Goal: Complete application form

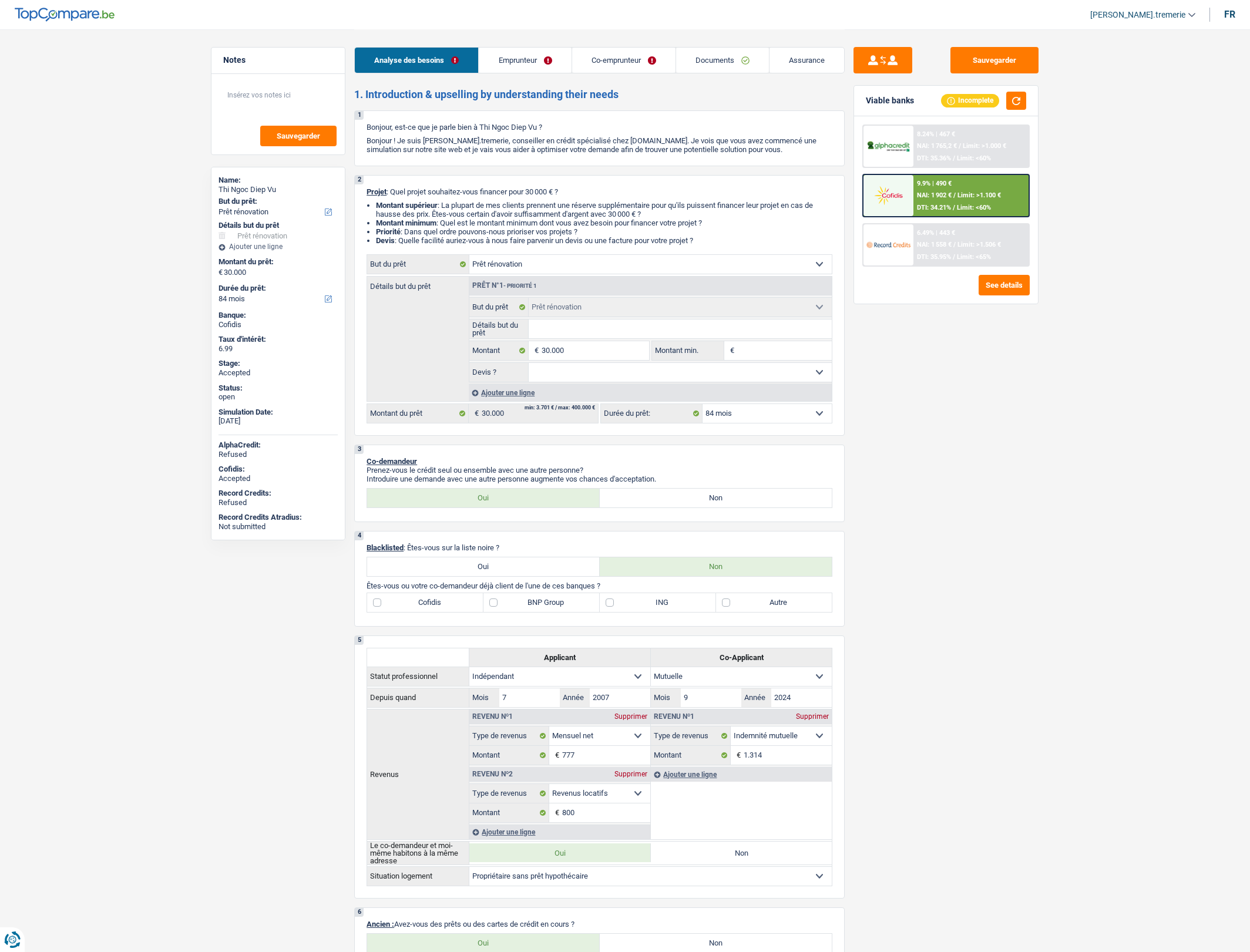
select select "renovation"
select select "84"
select select "renovation"
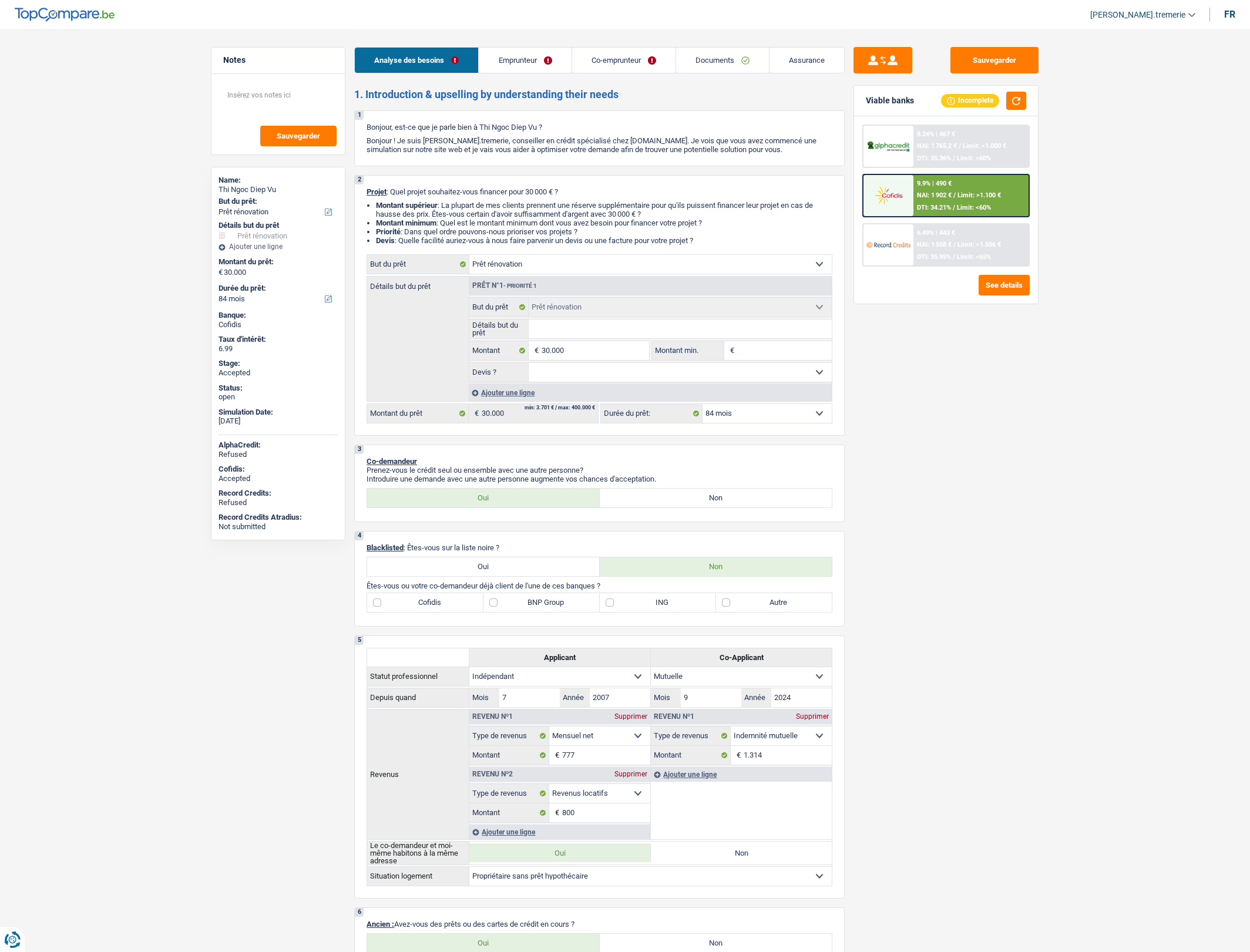
select select "84"
select select "independent"
select select "mutuality"
select select "netSalary"
select select "rentalIncome"
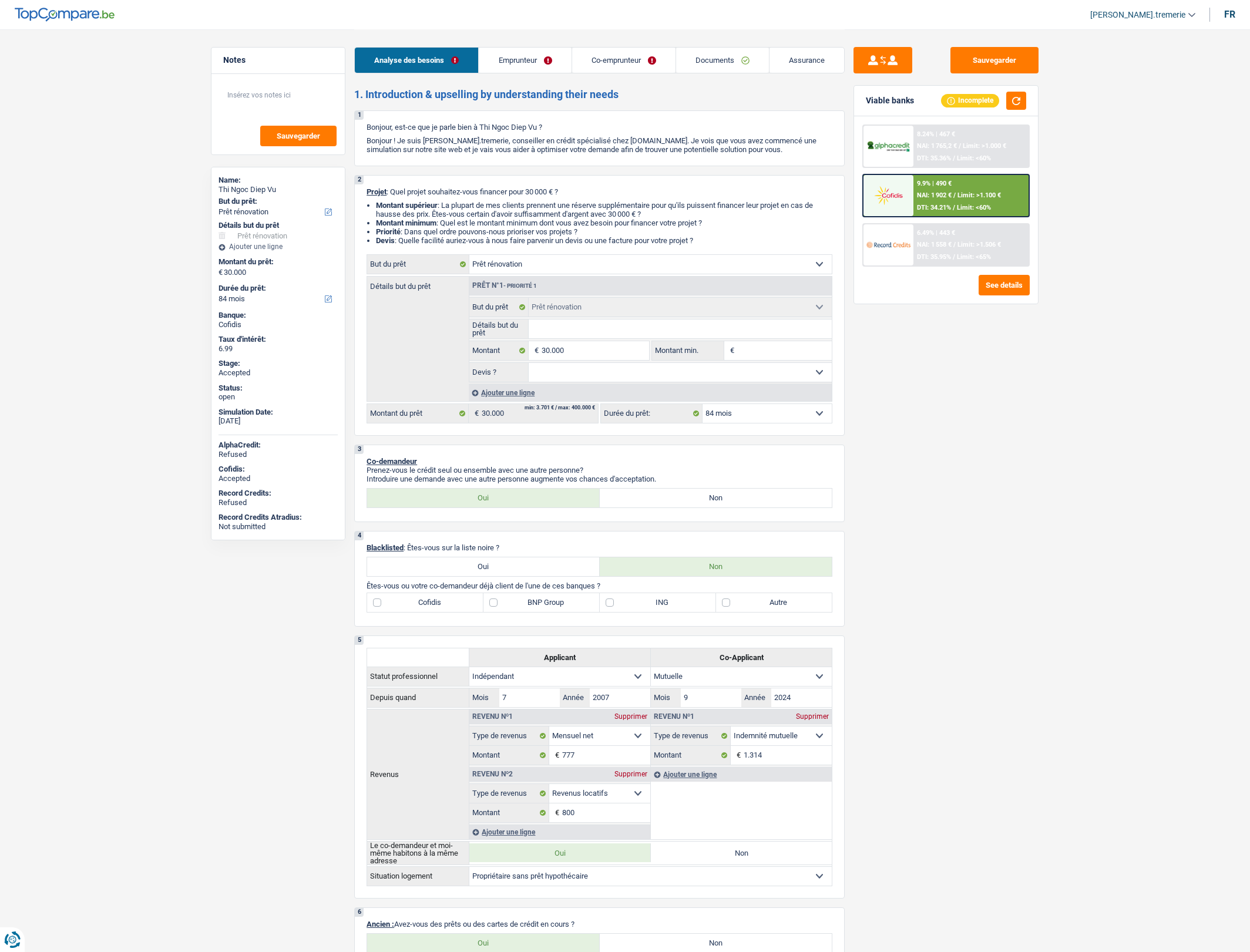
select select "mutualityIndemnity"
select select "ownerWithoutMortgage"
select select "personalLoan"
select select "homeFurnishingOrRelocation"
select select "60"
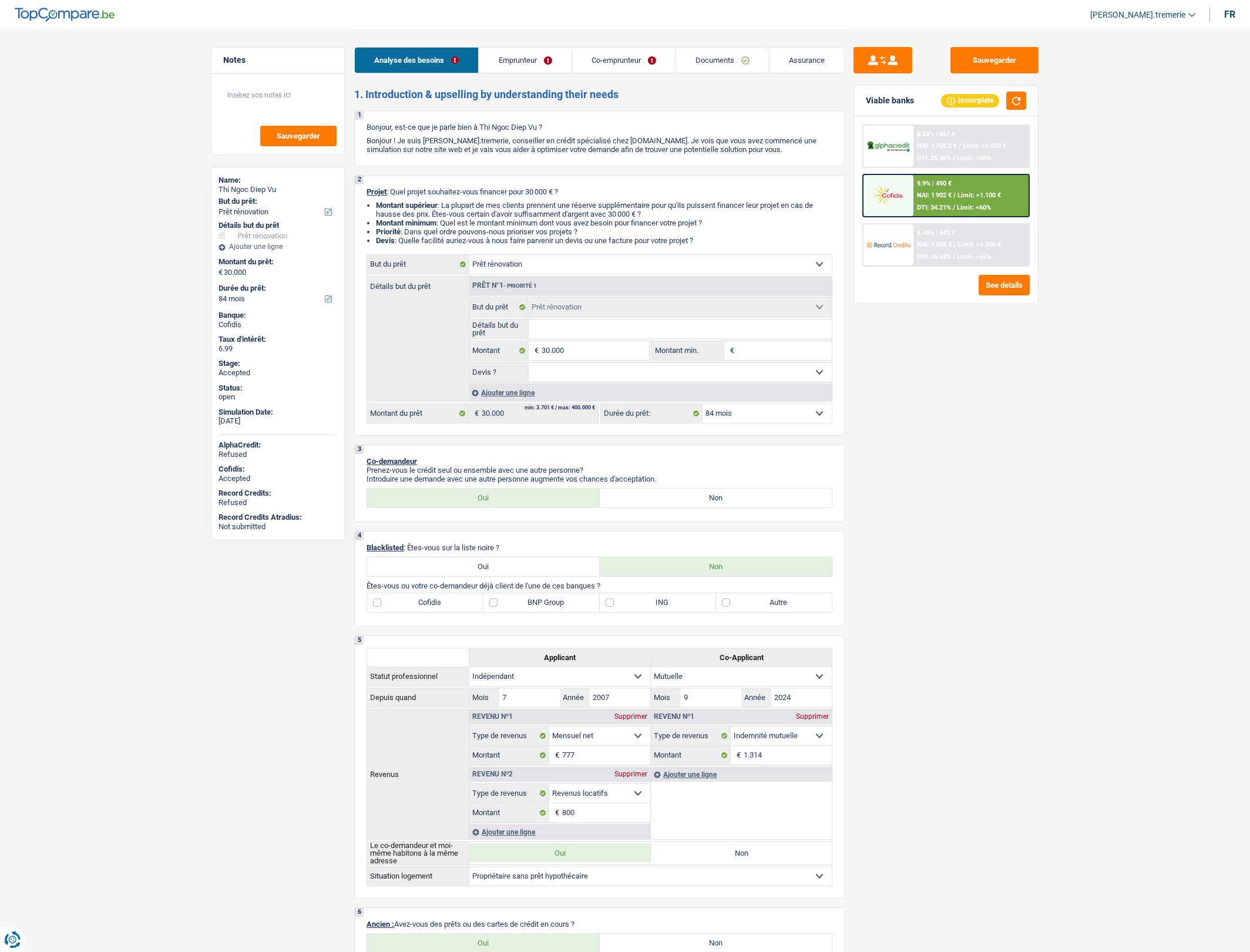
select select "cardOrCredit"
select select "renovation"
select select "84"
click at [711, 57] on link "Documents" at bounding box center [722, 60] width 93 height 25
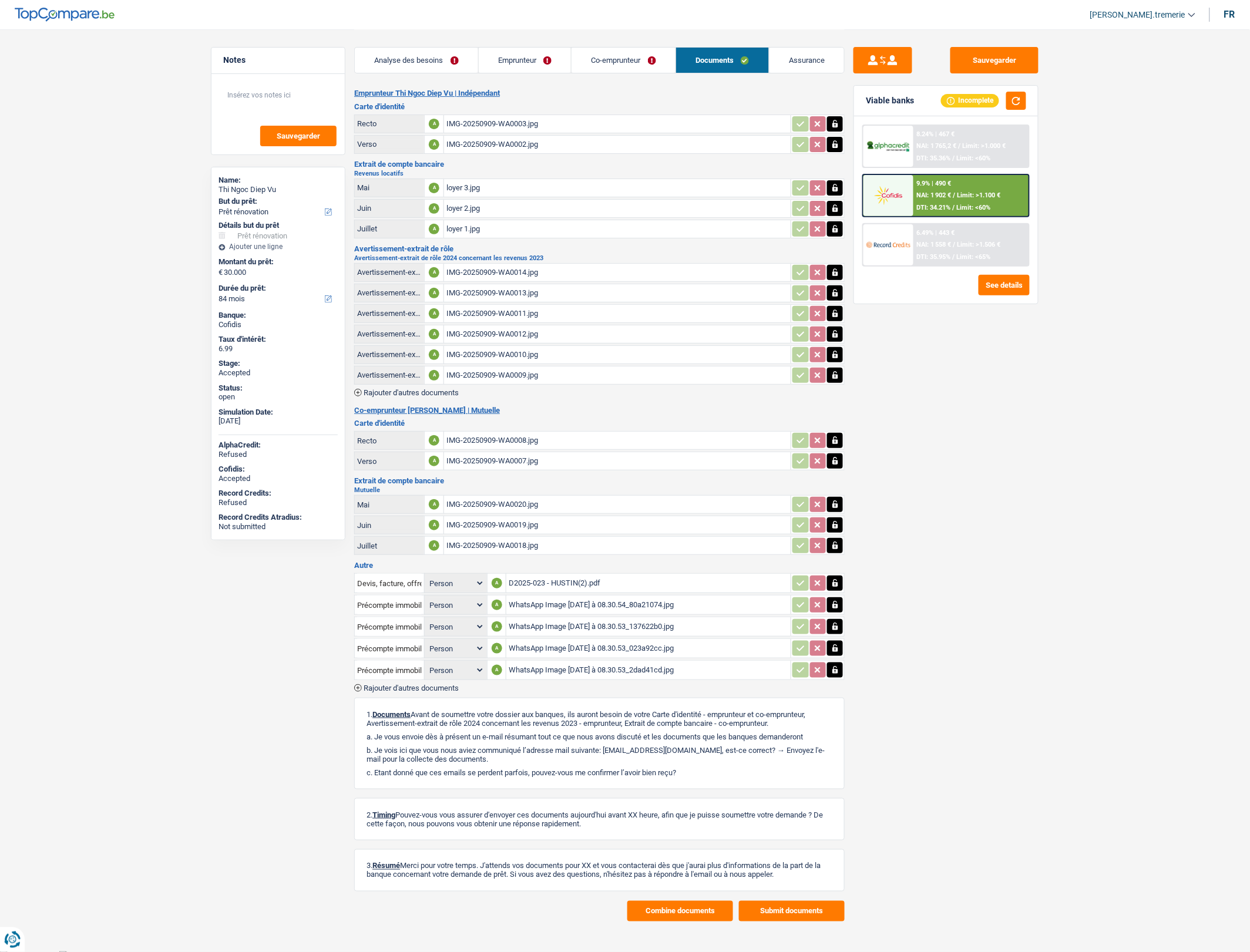
click at [478, 120] on div "IMG-20250909-WA0003.jpg" at bounding box center [617, 123] width 342 height 18
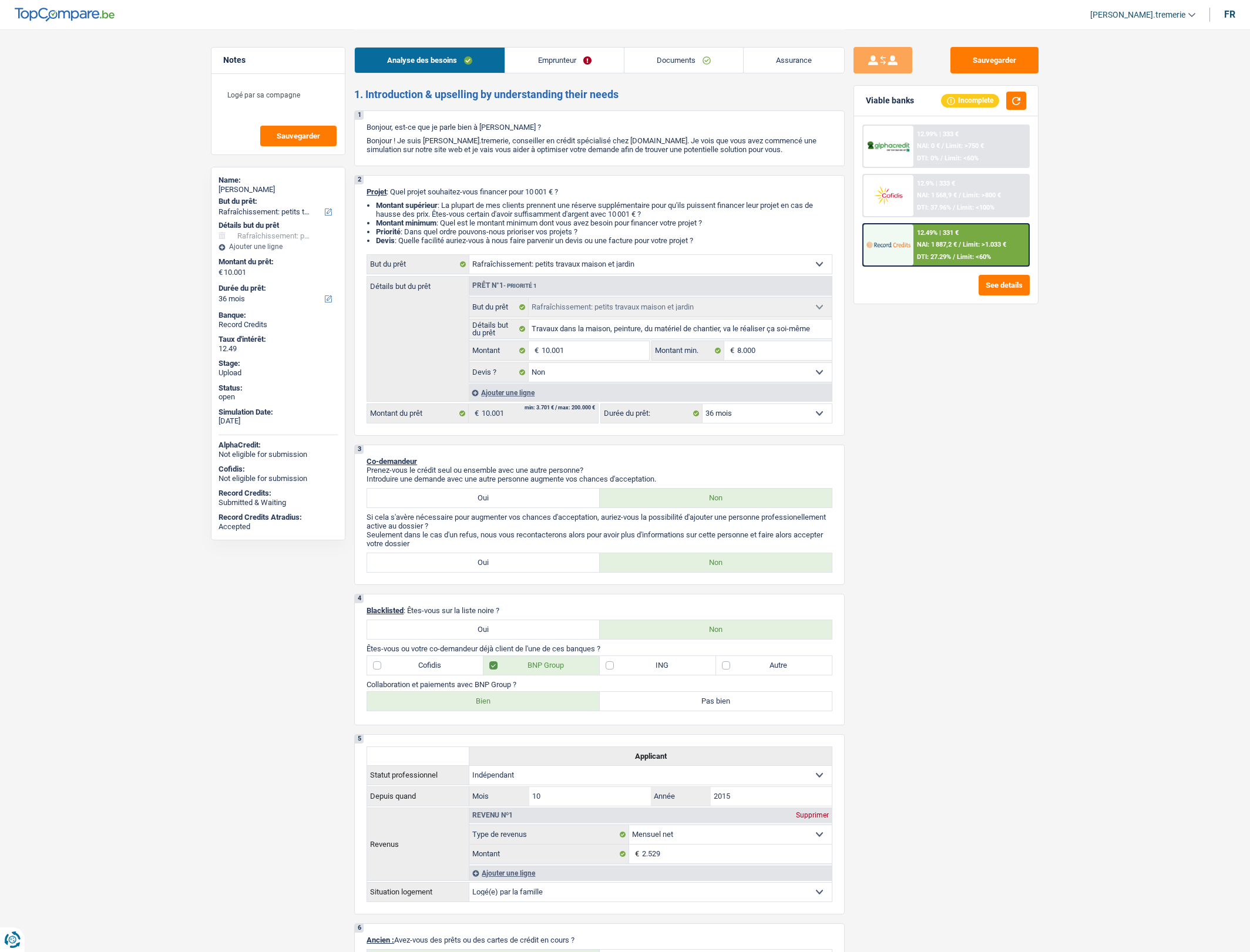
select select "houseOrGarden"
select select "36"
select select "houseOrGarden"
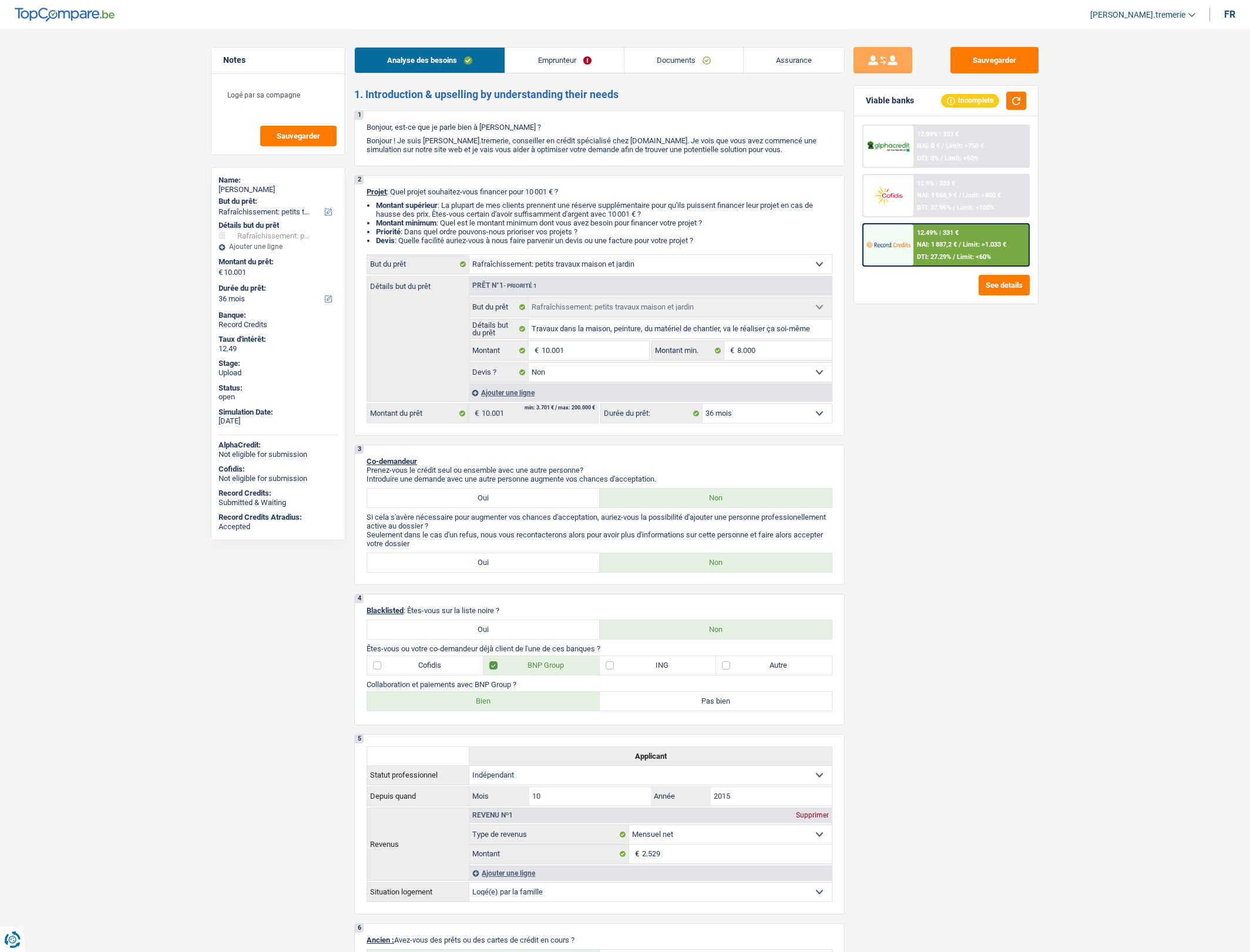
select select "false"
select select "36"
select select "independent"
select select "netSalary"
select select "liveWithParents"
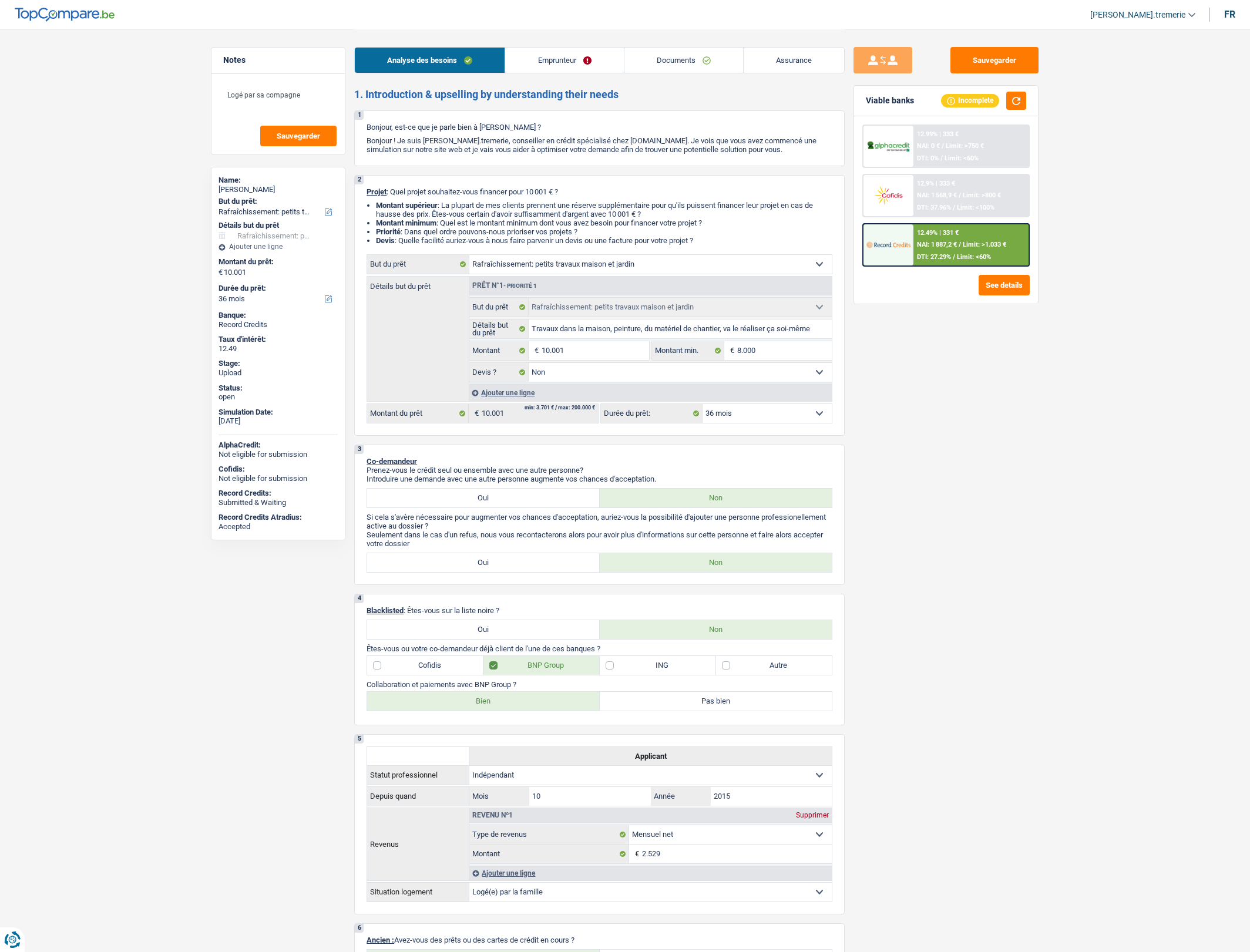
select select "carLoan"
select select "60"
select select "houseOrGarden"
select select "false"
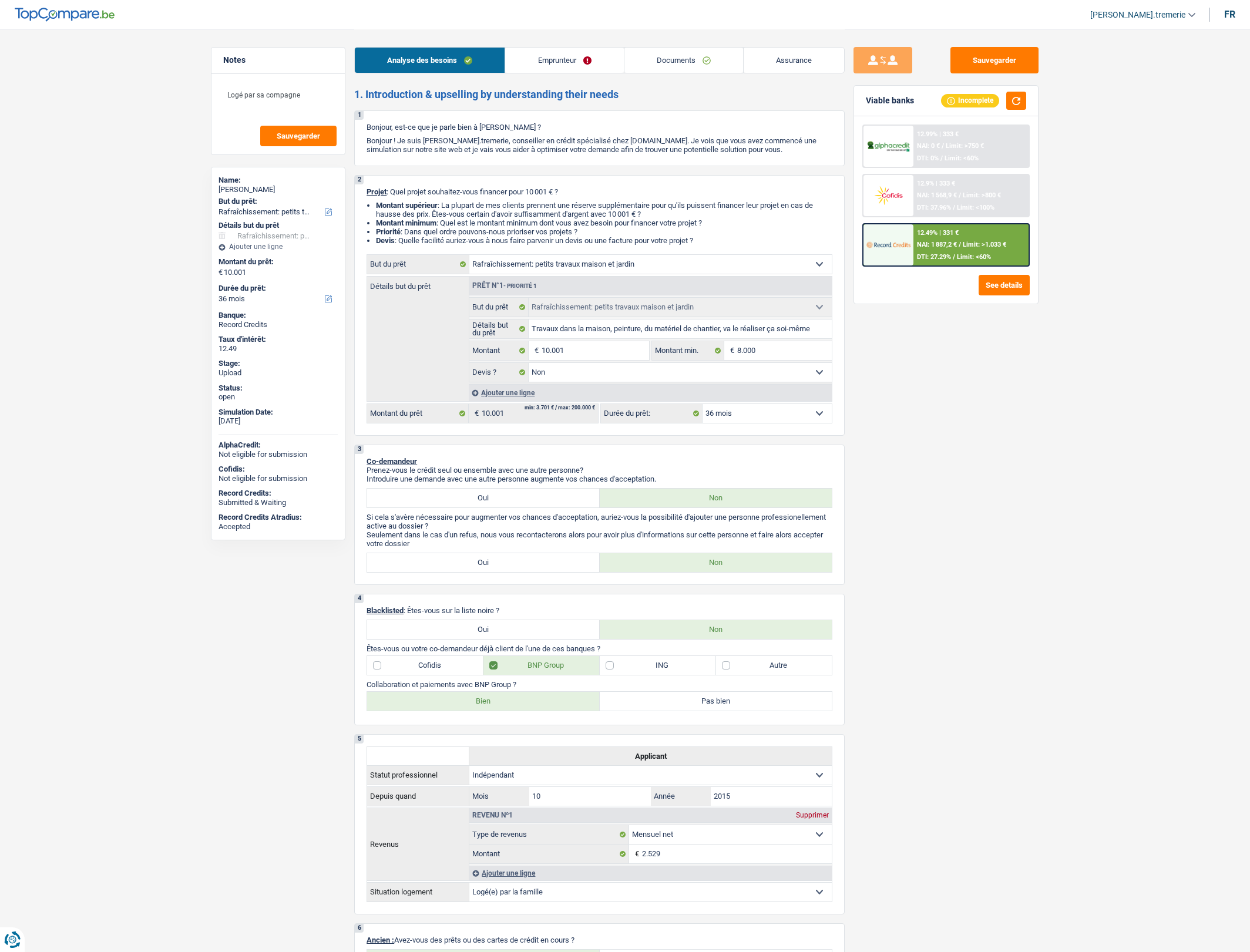
select select "36"
click at [693, 60] on link "Documents" at bounding box center [683, 60] width 118 height 25
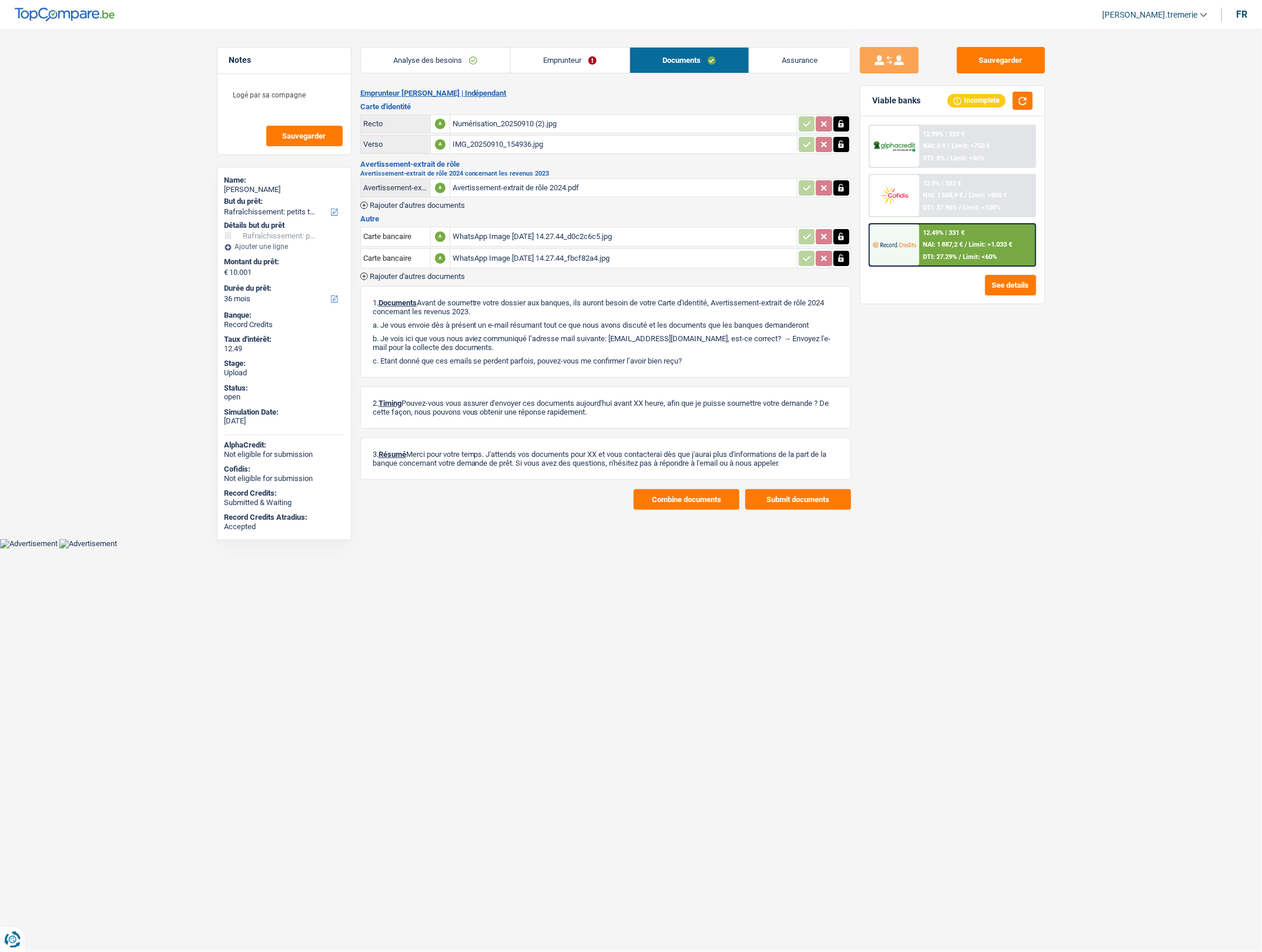
click at [673, 234] on div "WhatsApp Image [DATE] 14.27.44_d0c2c6c5.jpg" at bounding box center [623, 237] width 342 height 18
click at [845, 238] on icon "button" at bounding box center [840, 237] width 9 height 12
click at [841, 238] on icon "button" at bounding box center [840, 237] width 7 height 8
click at [845, 264] on button "button" at bounding box center [840, 259] width 16 height 15
click at [845, 264] on button "ionicons-v5-e" at bounding box center [840, 259] width 16 height 15
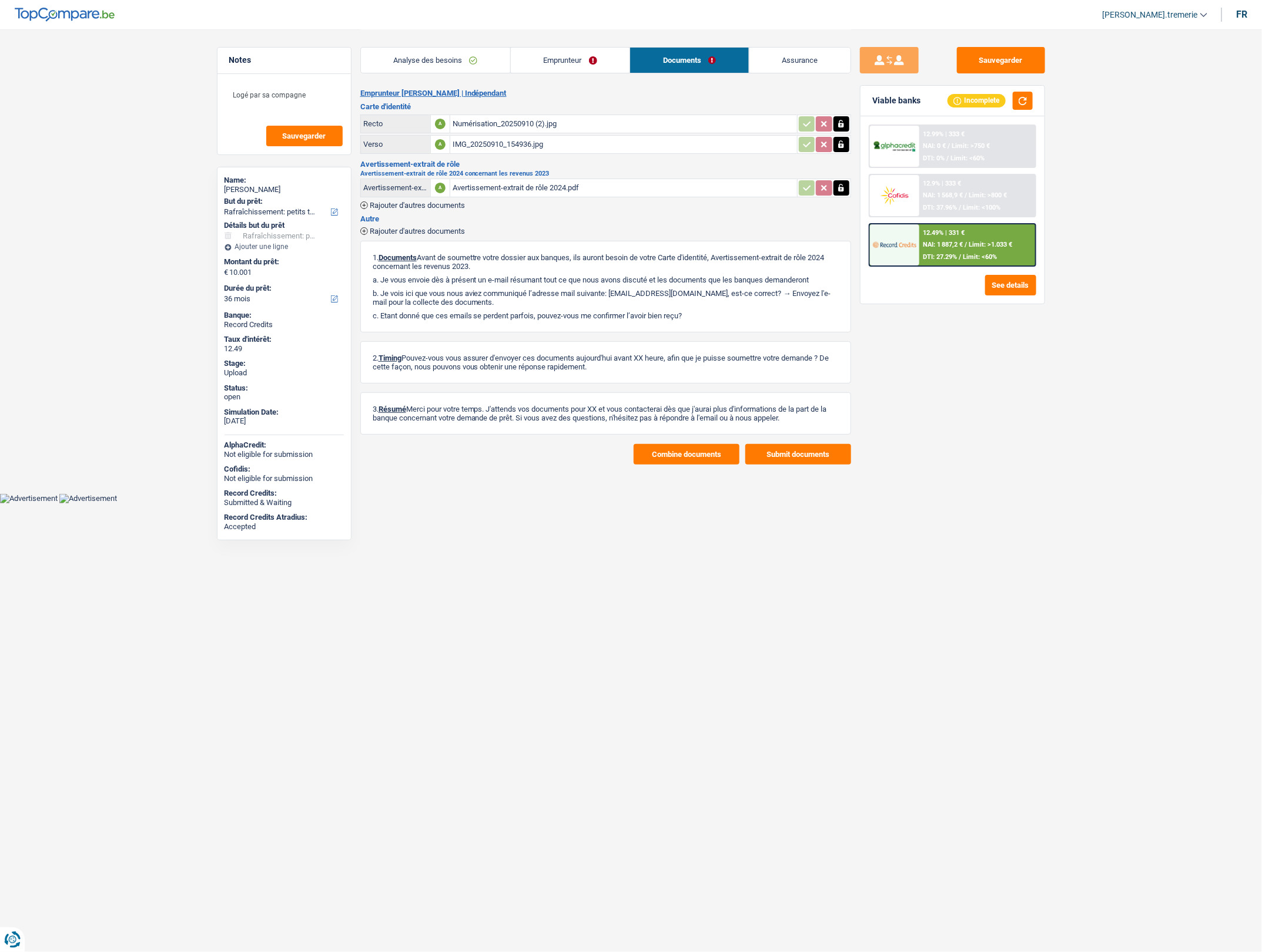
click at [391, 229] on span "Rajouter d'autres documents" at bounding box center [416, 231] width 95 height 8
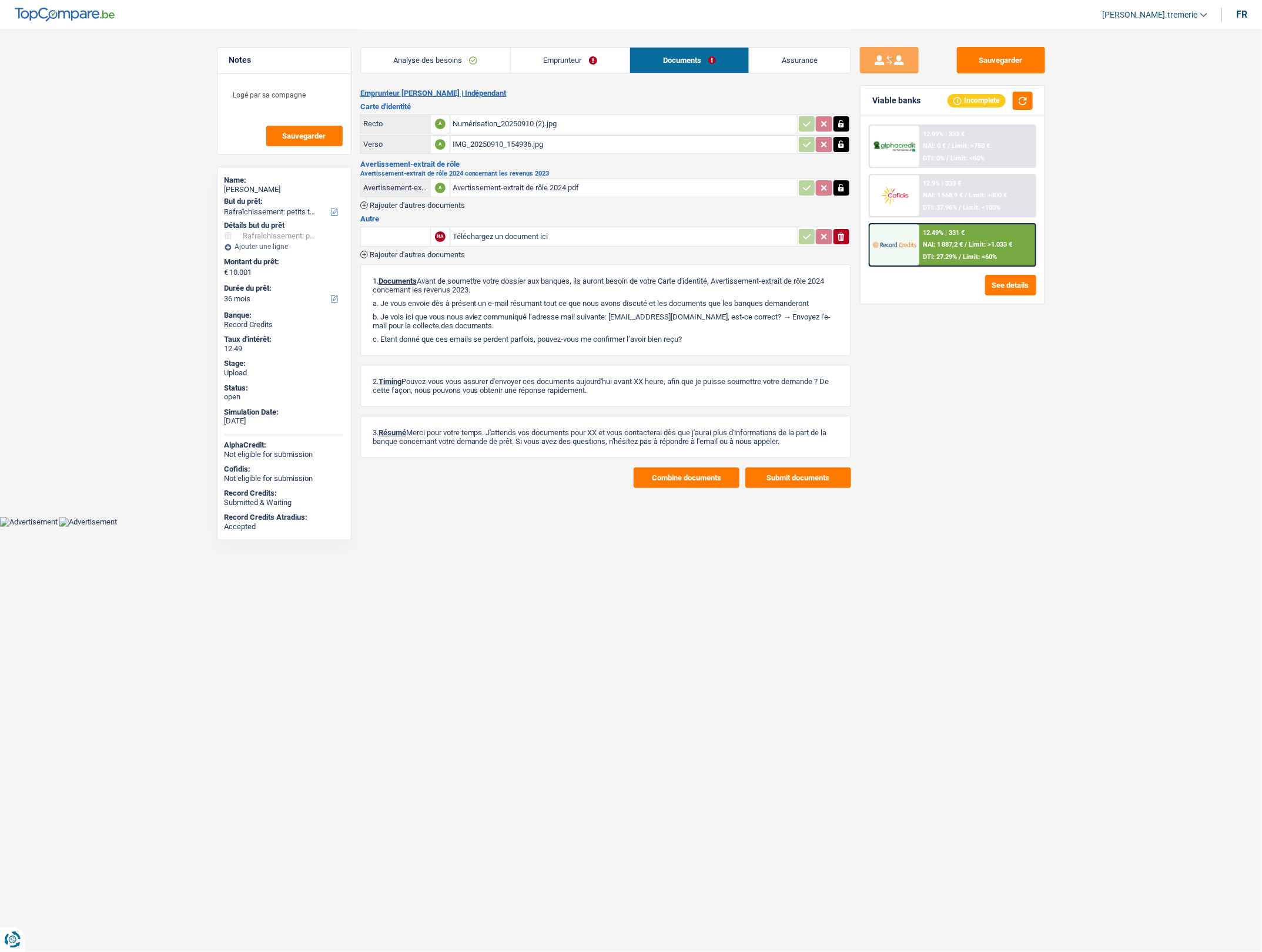
click at [531, 234] on input "Téléchargez un document ici" at bounding box center [623, 237] width 342 height 18
type input "C:\fakepath\IMG_20250919_132824.jpg"
click at [420, 251] on span "Rajouter d'autres documents" at bounding box center [416, 254] width 95 height 8
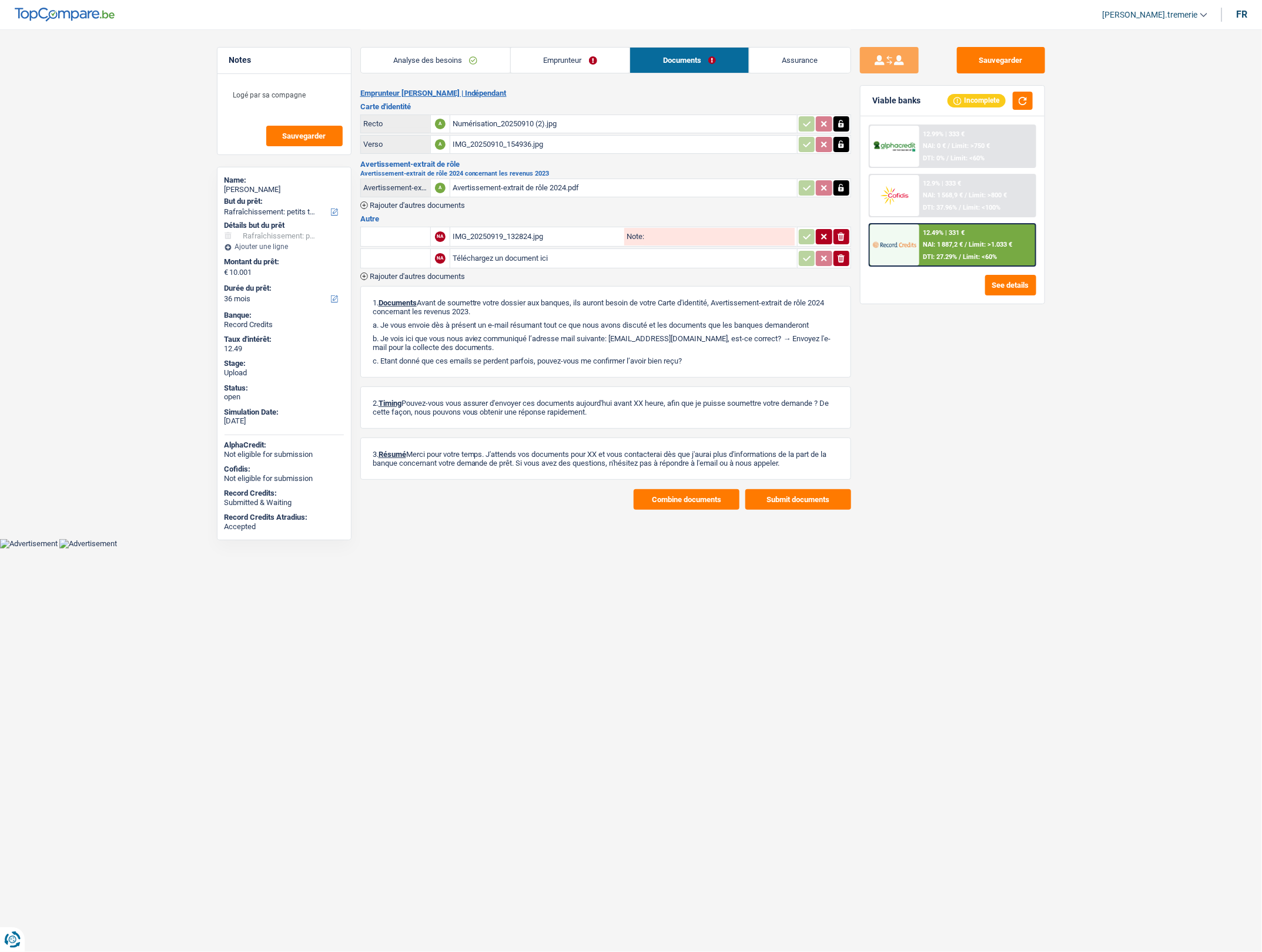
click at [477, 257] on input "Téléchargez un document ici" at bounding box center [623, 258] width 342 height 18
type input "C:\fakepath\IMG_20250919_132812.jpg"
click at [384, 240] on input "text" at bounding box center [395, 237] width 65 height 18
click at [392, 274] on li "Carte bancaire" at bounding box center [465, 274] width 197 height 14
type input "Carte bancaire"
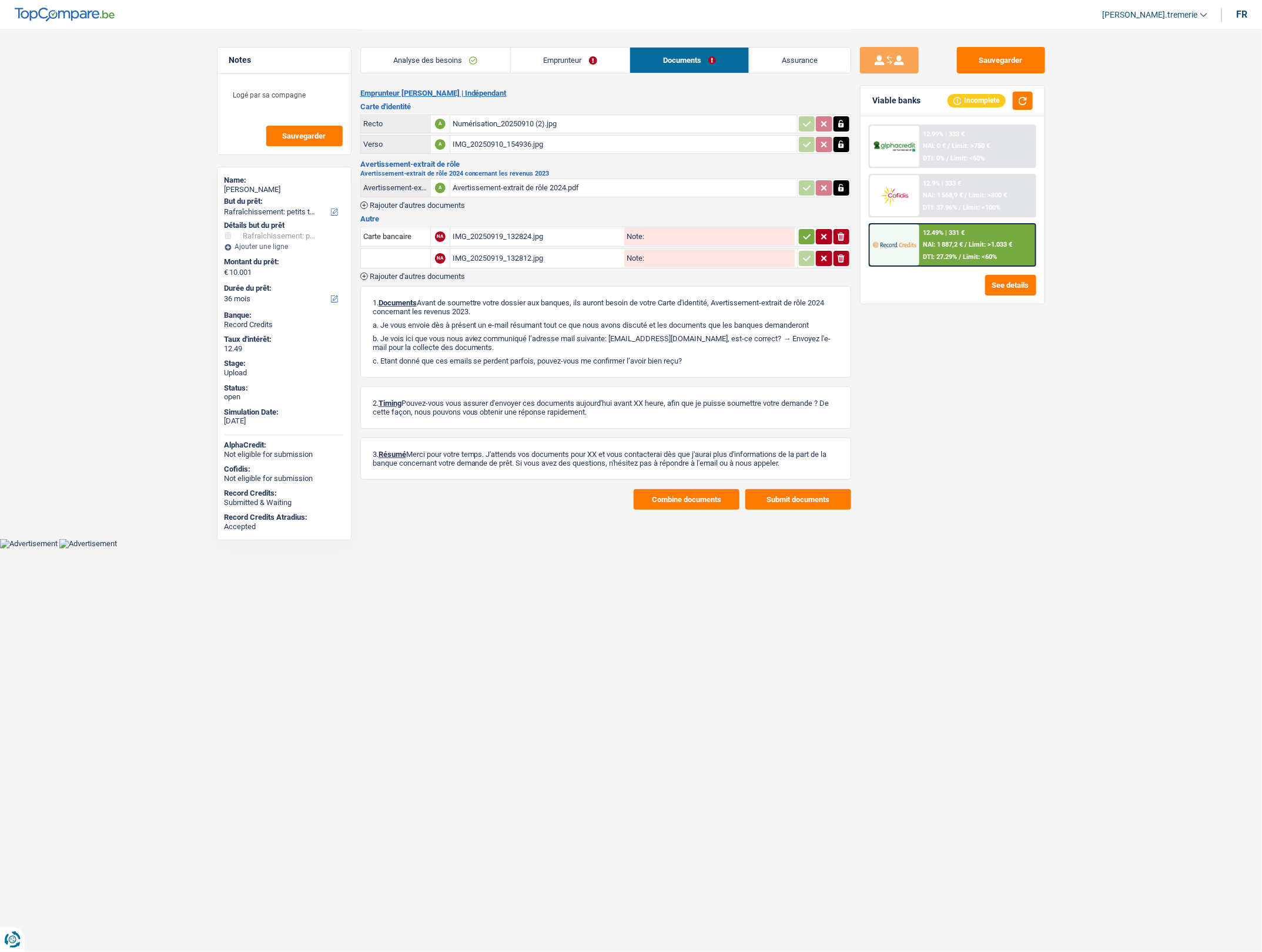
click at [383, 256] on input "text" at bounding box center [395, 259] width 65 height 18
click at [410, 292] on li "Carte bancaire" at bounding box center [465, 296] width 197 height 14
type input "Carte bancaire"
click at [799, 236] on button "button" at bounding box center [806, 237] width 16 height 15
click at [803, 259] on icon "button" at bounding box center [806, 259] width 9 height 12
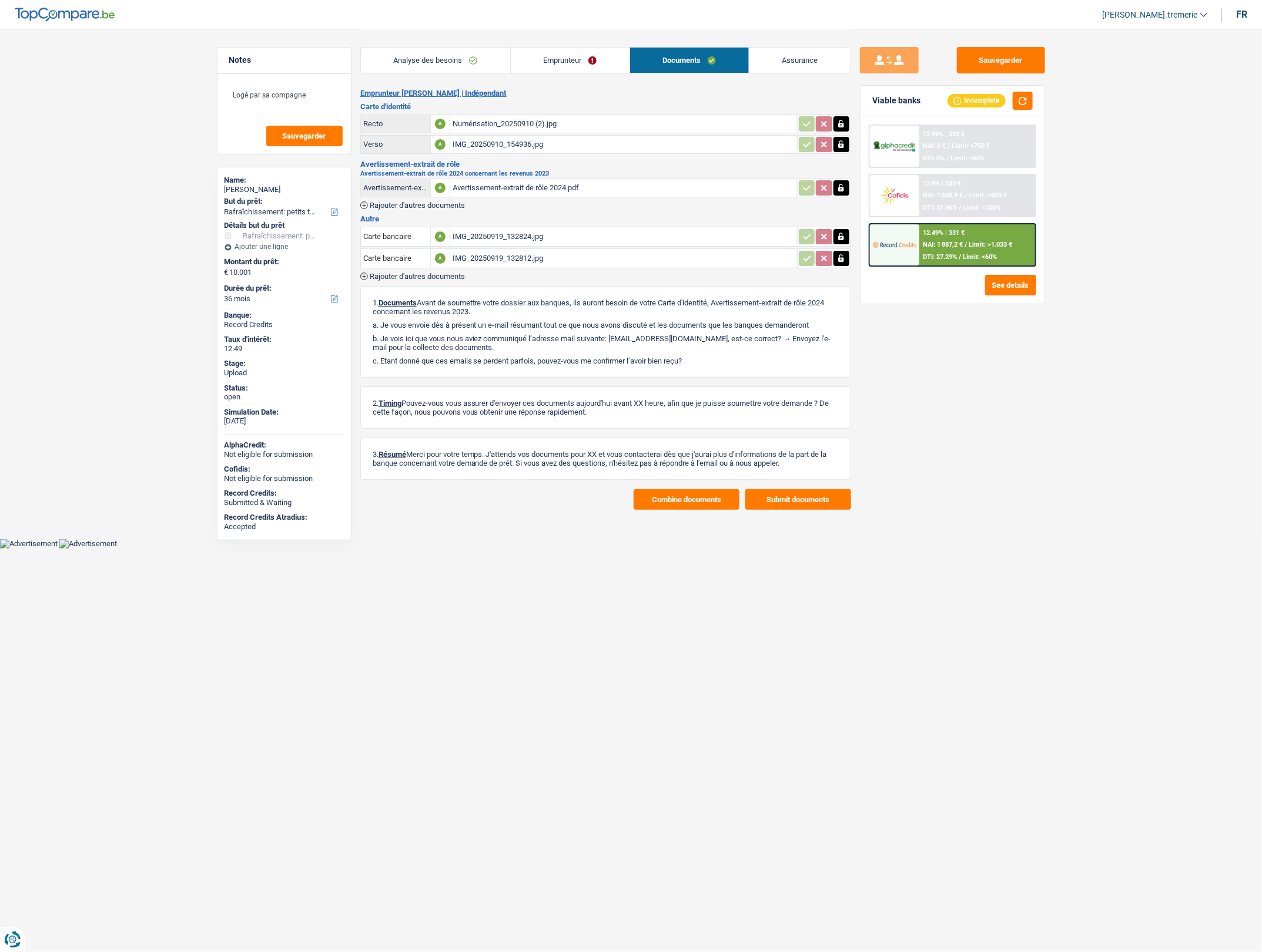
click at [694, 517] on main "Notes Logé par sa compagne Sauvegarder Name: José Bingoni But du prêt: Confort …" at bounding box center [631, 269] width 1262 height 539
click at [685, 500] on button "Combine documents" at bounding box center [686, 500] width 106 height 20
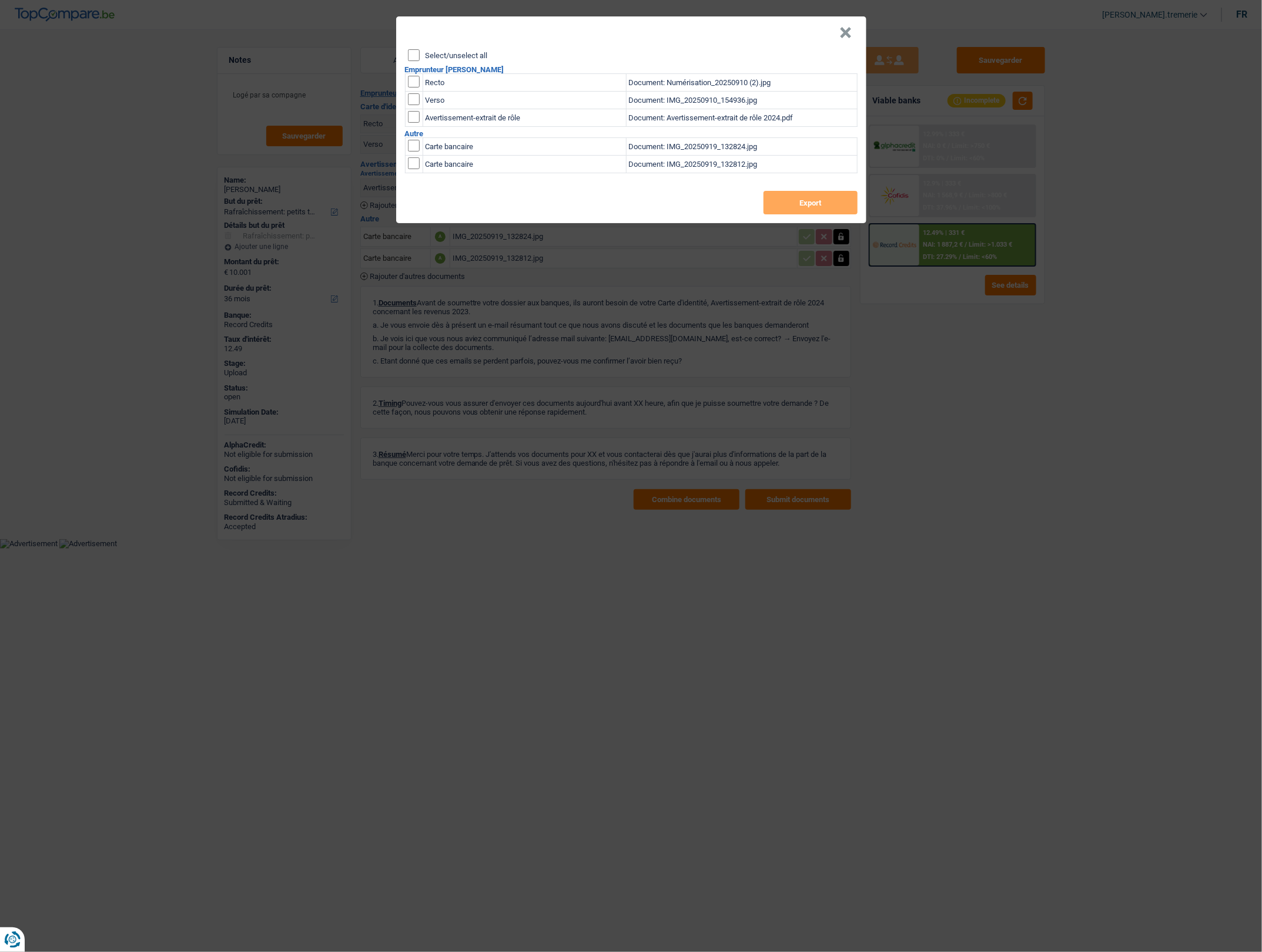
click at [410, 55] on input "Select/unselect all" at bounding box center [414, 55] width 12 height 12
checkbox input "true"
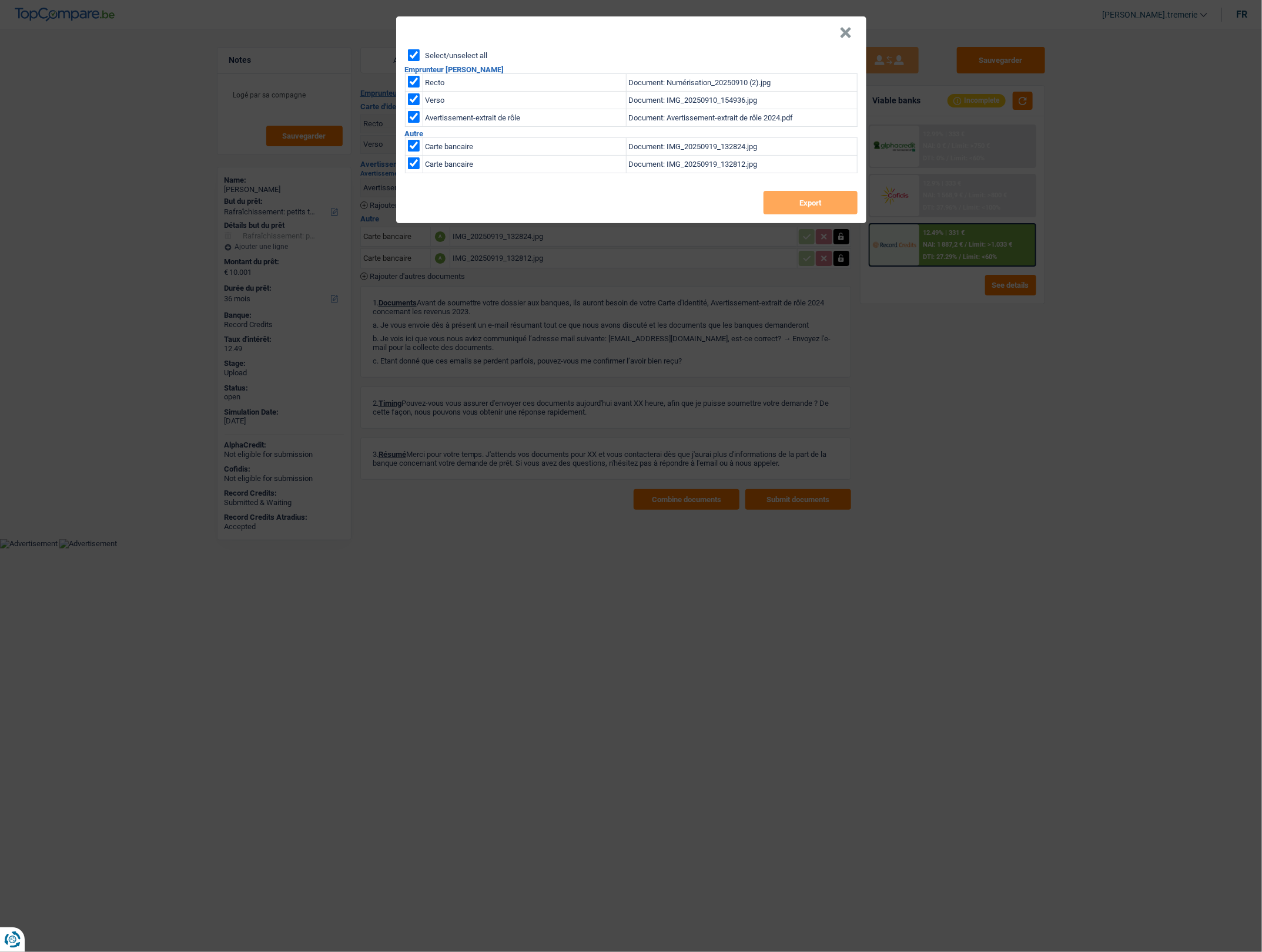
checkbox input "true"
click at [793, 206] on button "Export" at bounding box center [810, 202] width 94 height 24
click at [846, 34] on button "×" at bounding box center [846, 33] width 13 height 12
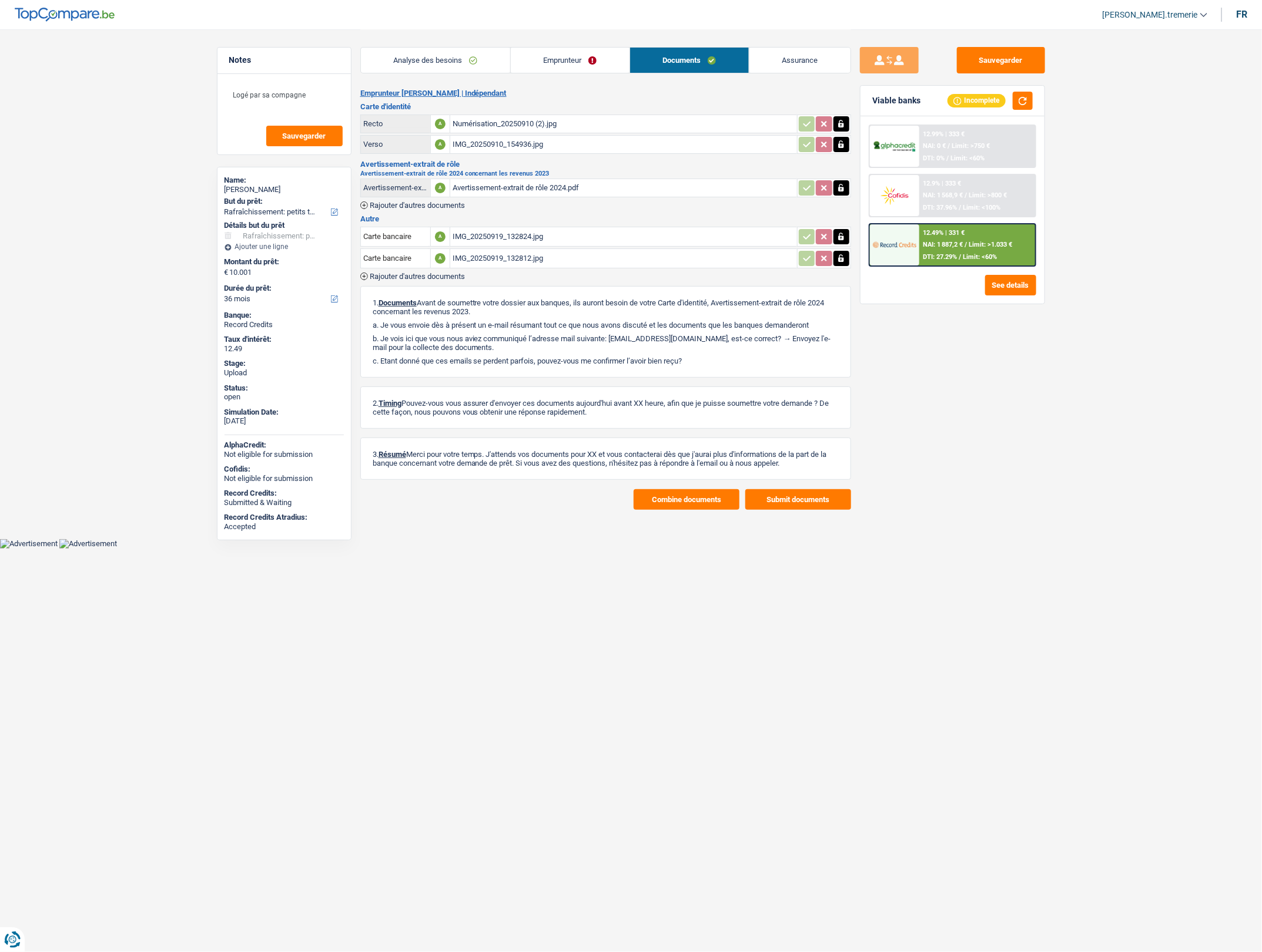
click at [962, 241] on span "NAI: 1 887,2 €" at bounding box center [943, 244] width 40 height 8
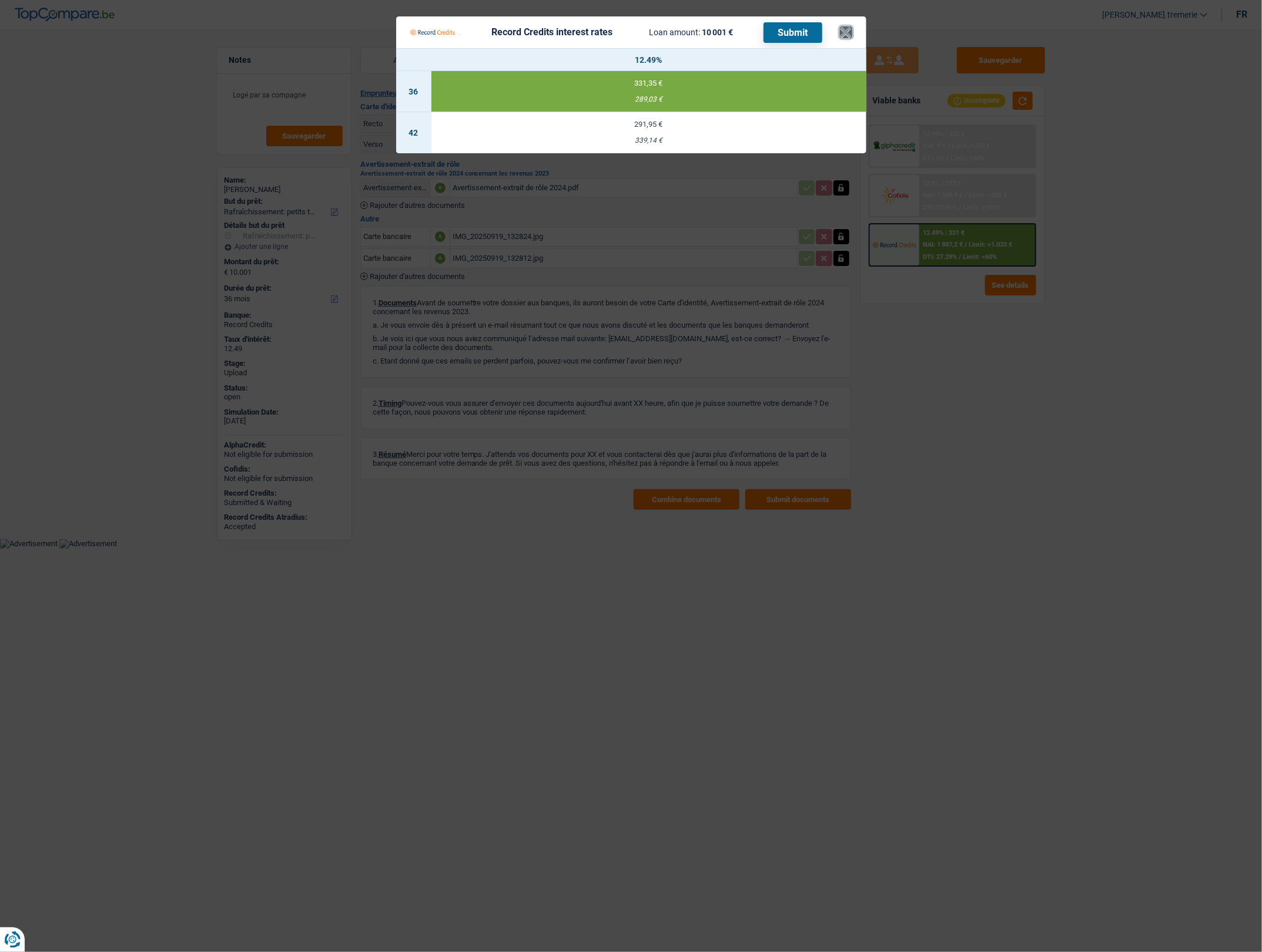
click at [851, 31] on button "×" at bounding box center [846, 32] width 13 height 12
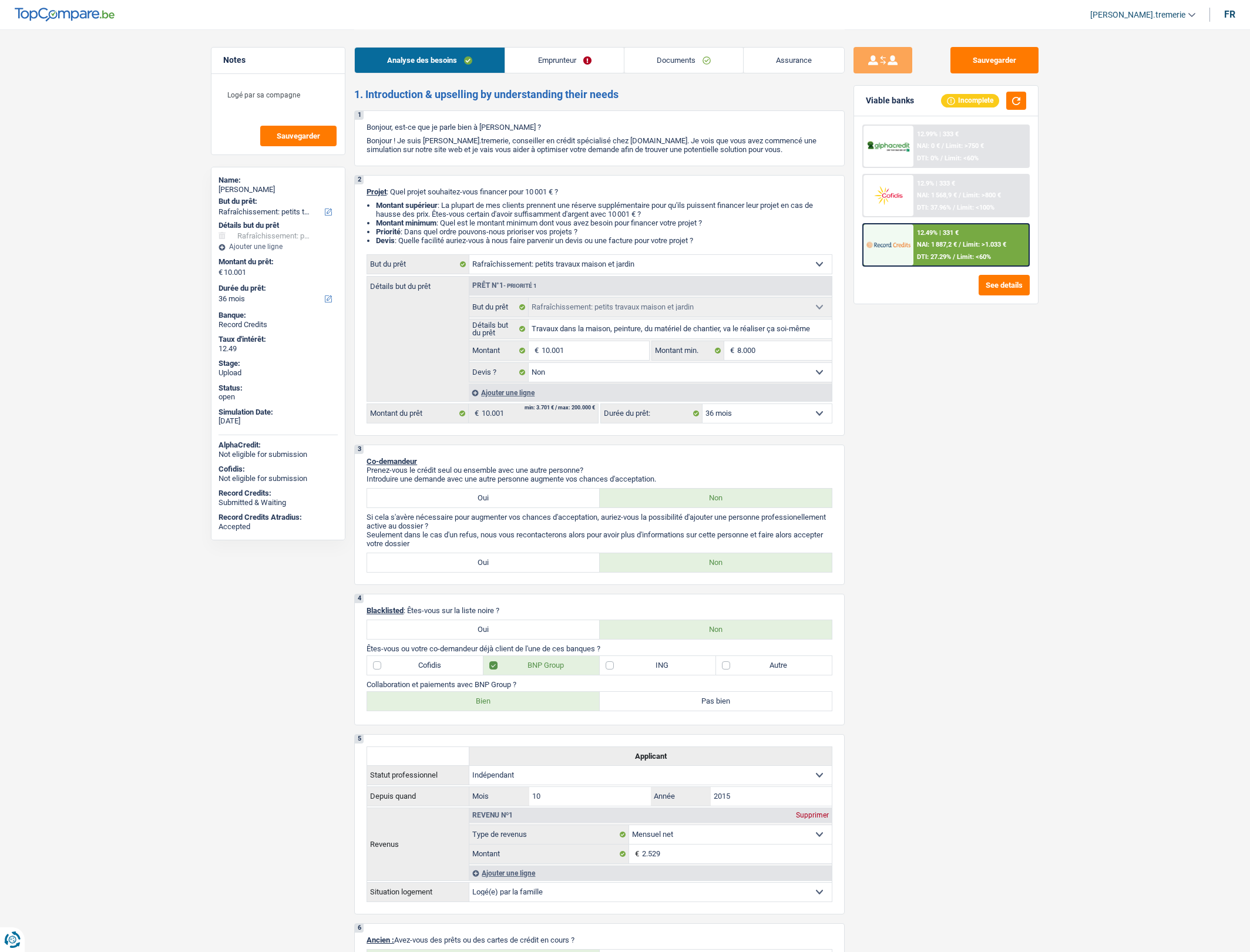
select select "houseOrGarden"
select select "36"
select select "houseOrGarden"
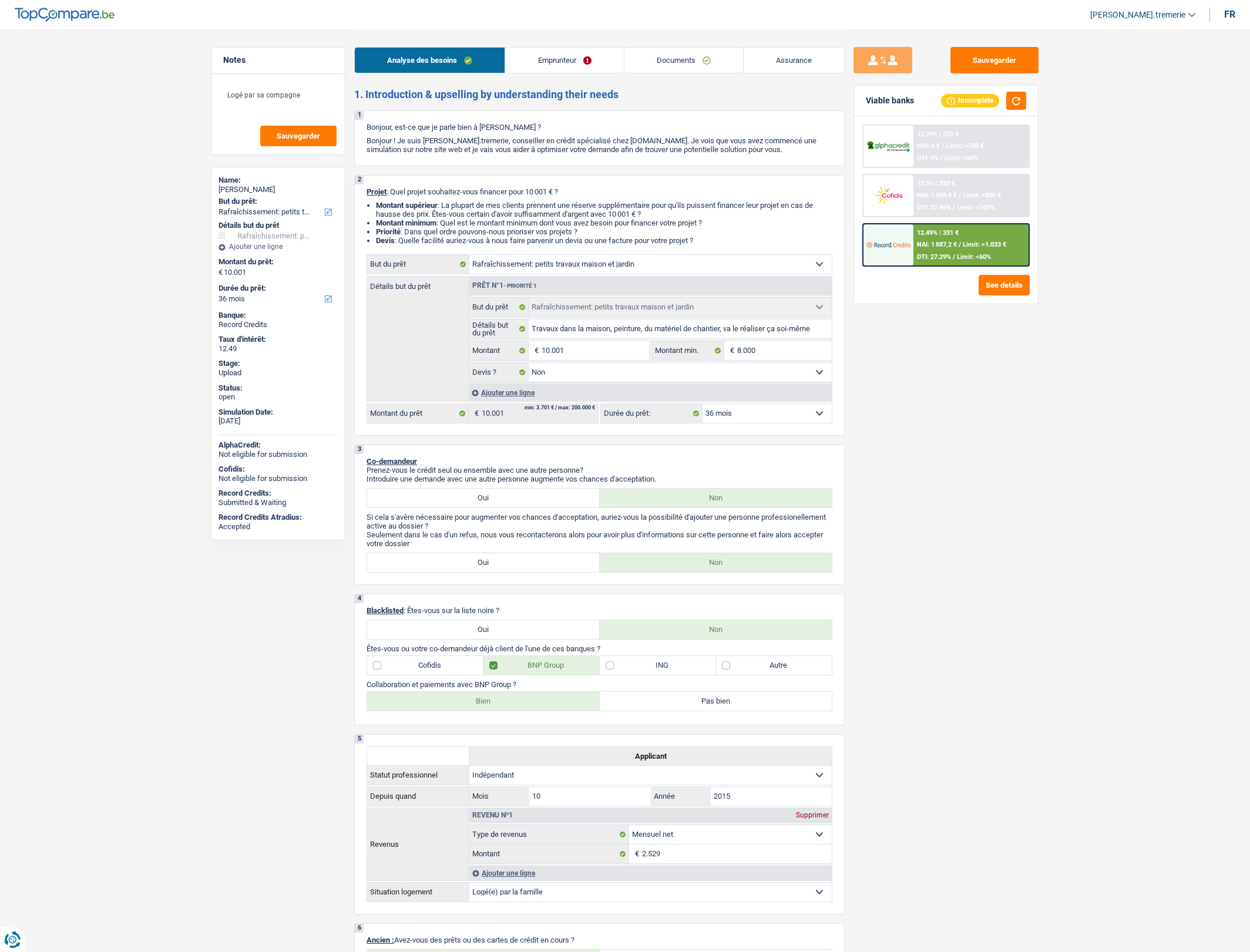
select select "false"
select select "36"
select select "independent"
select select "netSalary"
select select "liveWithParents"
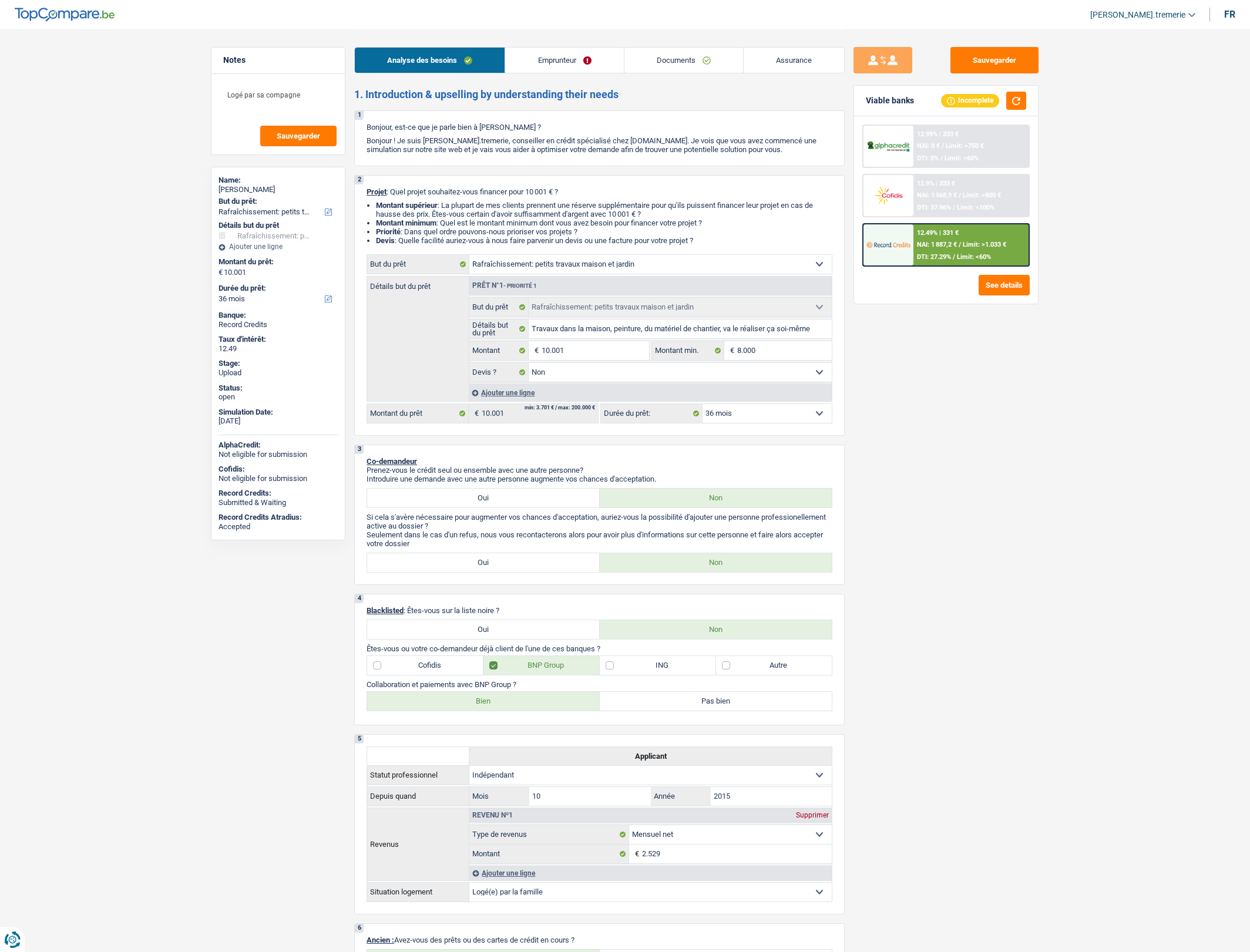
select select "carLoan"
select select "60"
select select "houseOrGarden"
select select "false"
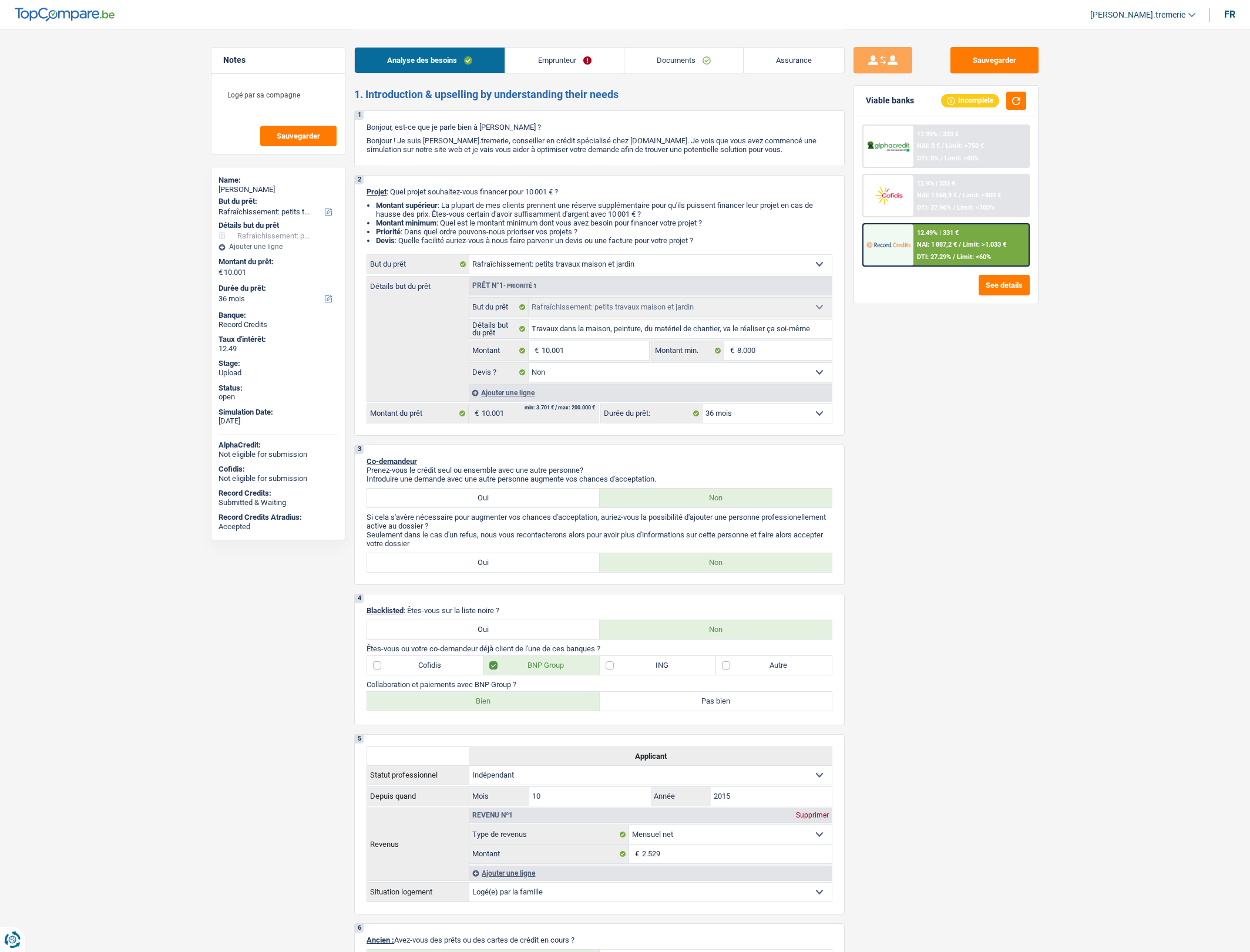
select select "36"
click at [693, 64] on link "Documents" at bounding box center [683, 60] width 118 height 25
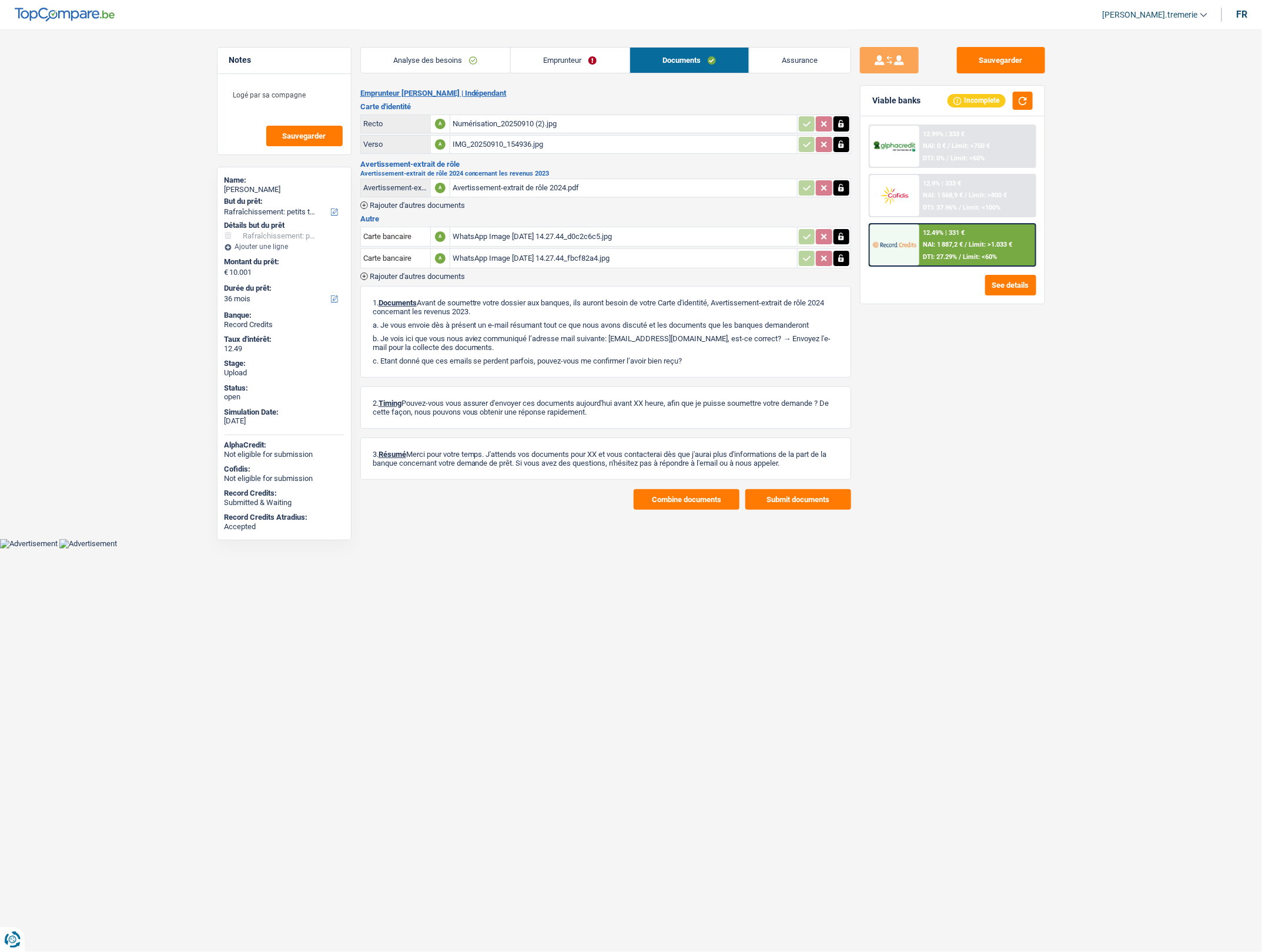
click at [637, 240] on div "WhatsApp Image [DATE] 14.27.44_d0c2c6c5.jpg" at bounding box center [623, 237] width 342 height 18
click at [600, 254] on div "WhatsApp Image [DATE] 14.27.44_fbcf82a4.jpg" at bounding box center [623, 258] width 342 height 18
click at [543, 237] on div "WhatsApp Image [DATE] 14.27.44_d0c2c6c5.jpg" at bounding box center [623, 237] width 342 height 18
click at [845, 242] on button "button" at bounding box center [840, 237] width 16 height 15
click at [844, 238] on icon "ionicons-v5-e" at bounding box center [840, 237] width 9 height 12
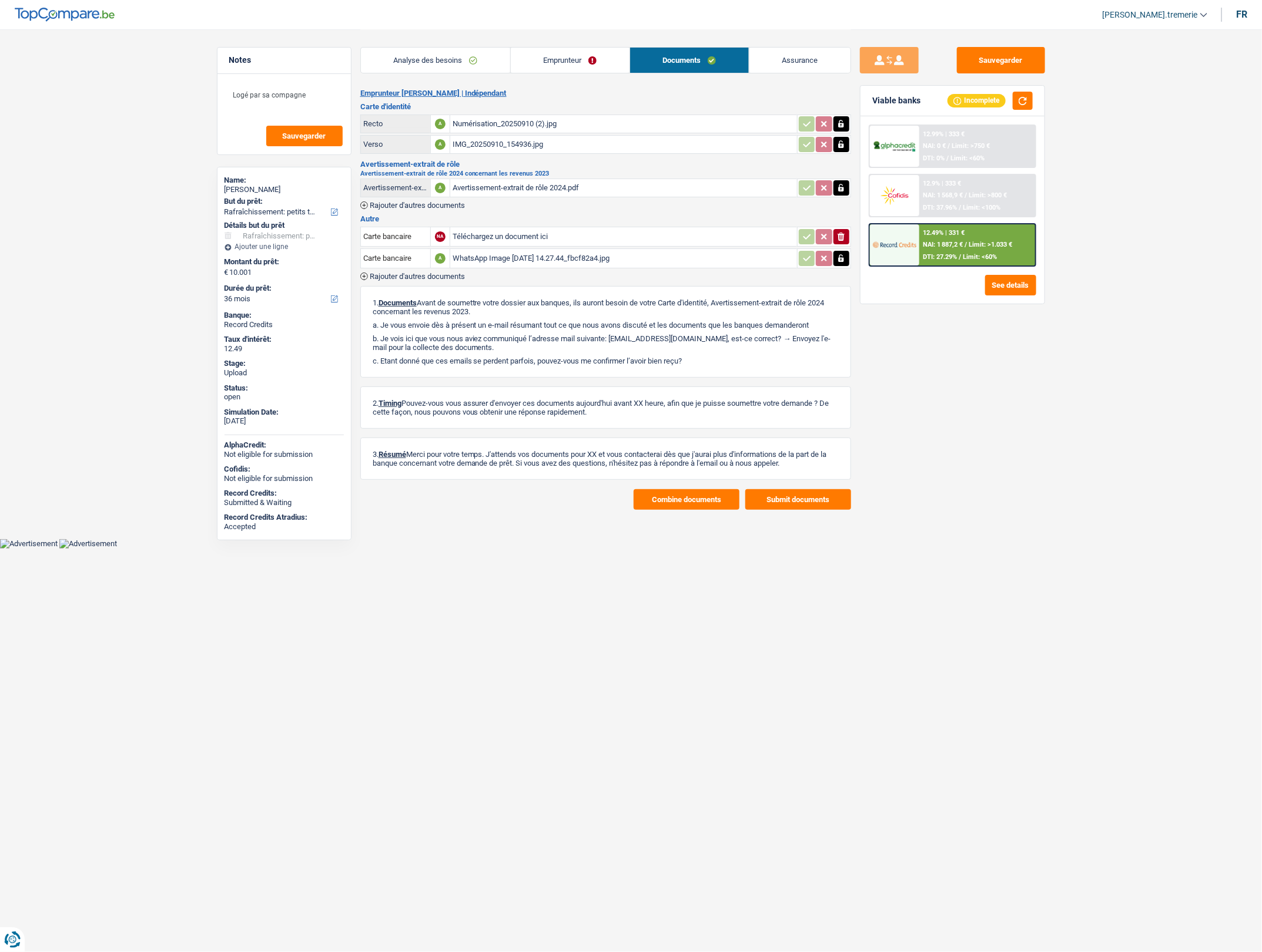
click at [842, 251] on button "button" at bounding box center [840, 259] width 16 height 15
click at [842, 251] on button "ionicons-v5-e" at bounding box center [840, 259] width 16 height 15
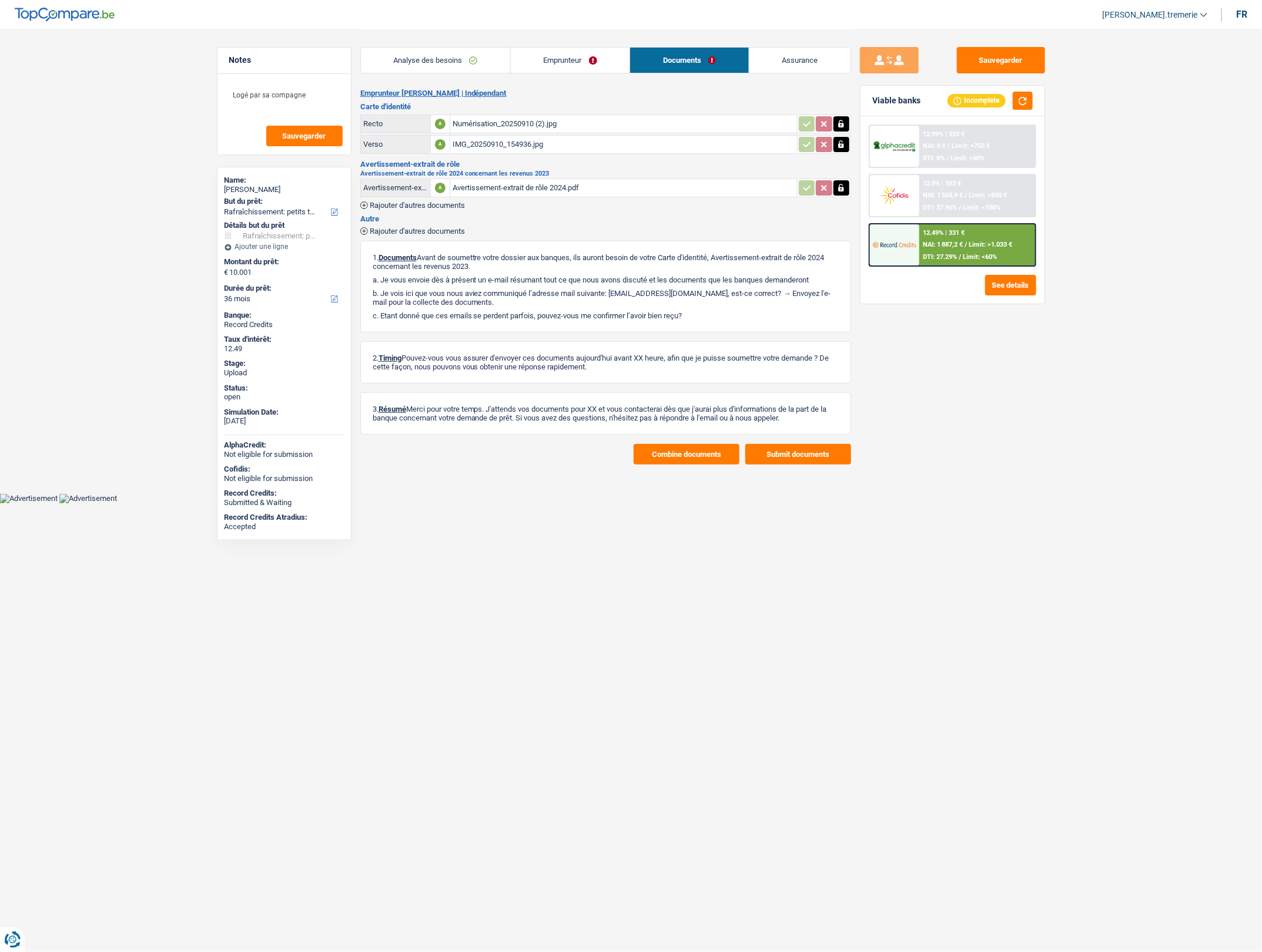
click at [416, 230] on span "Rajouter d'autres documents" at bounding box center [416, 231] width 95 height 8
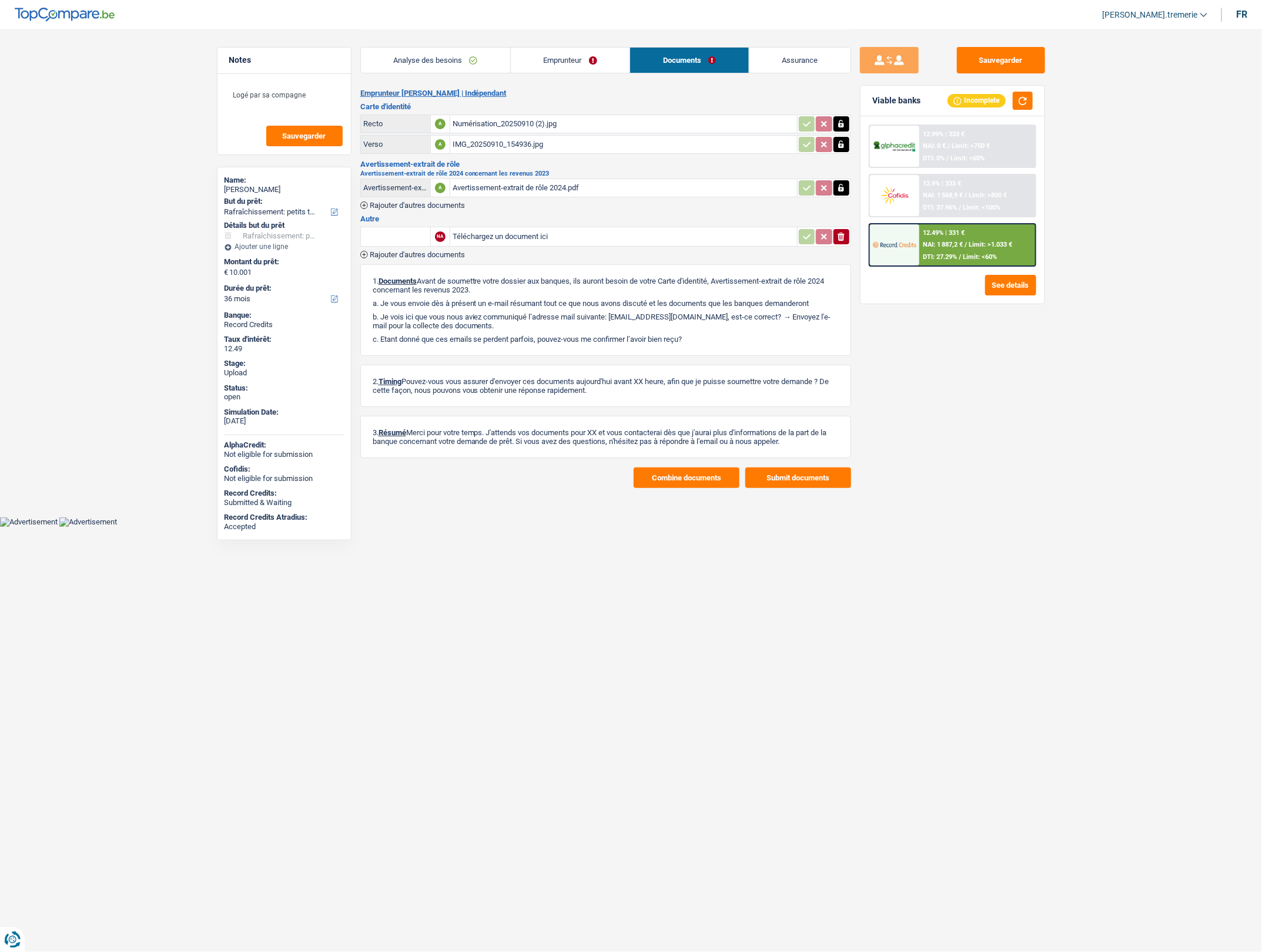
click at [521, 239] on input "Téléchargez un document ici" at bounding box center [623, 237] width 342 height 18
type input "C:\fakepath\IMG_20250919_132824.jpg"
click at [839, 238] on icon "button" at bounding box center [840, 237] width 7 height 8
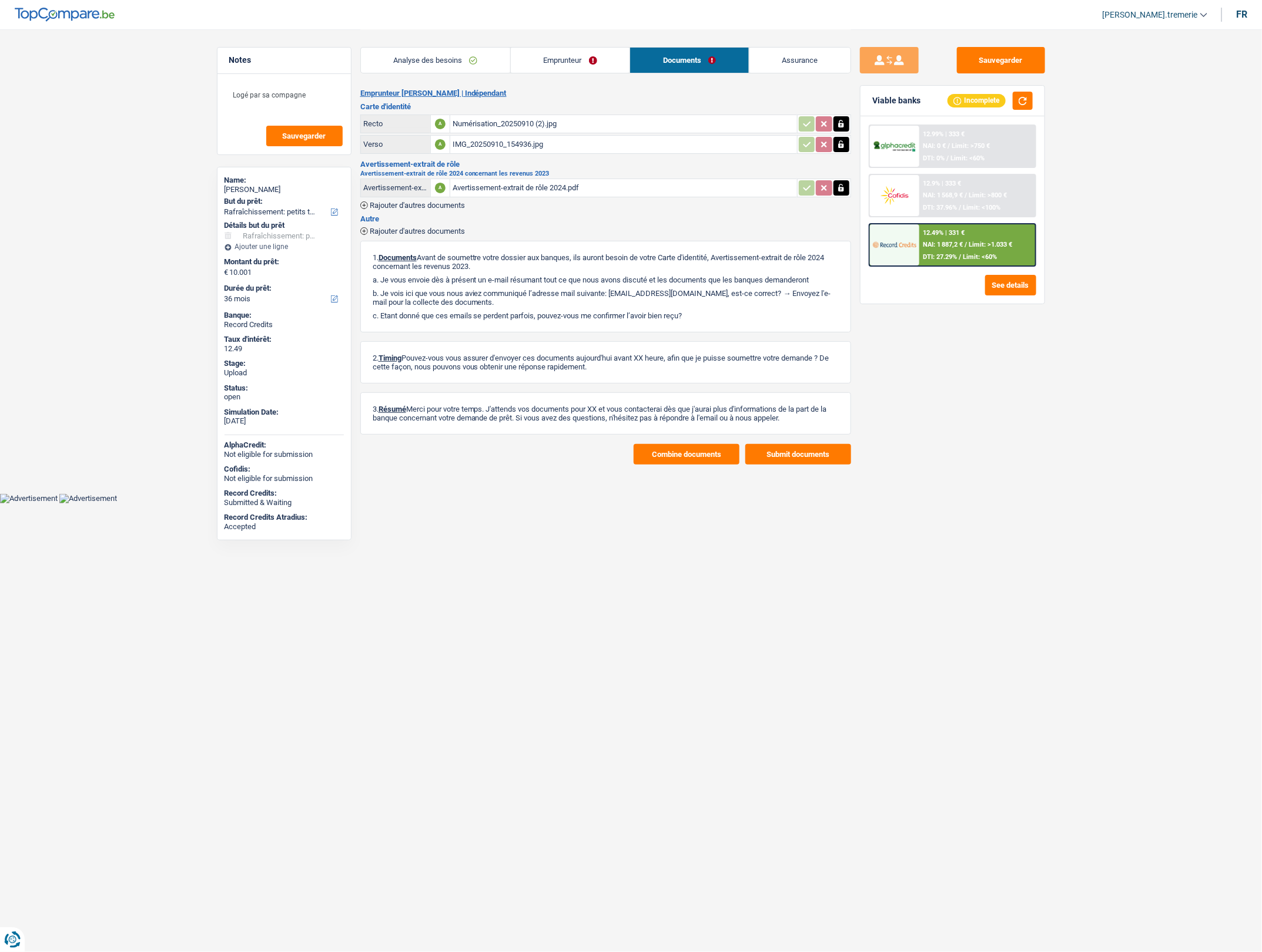
click at [415, 231] on span "Rajouter d'autres documents" at bounding box center [416, 231] width 95 height 8
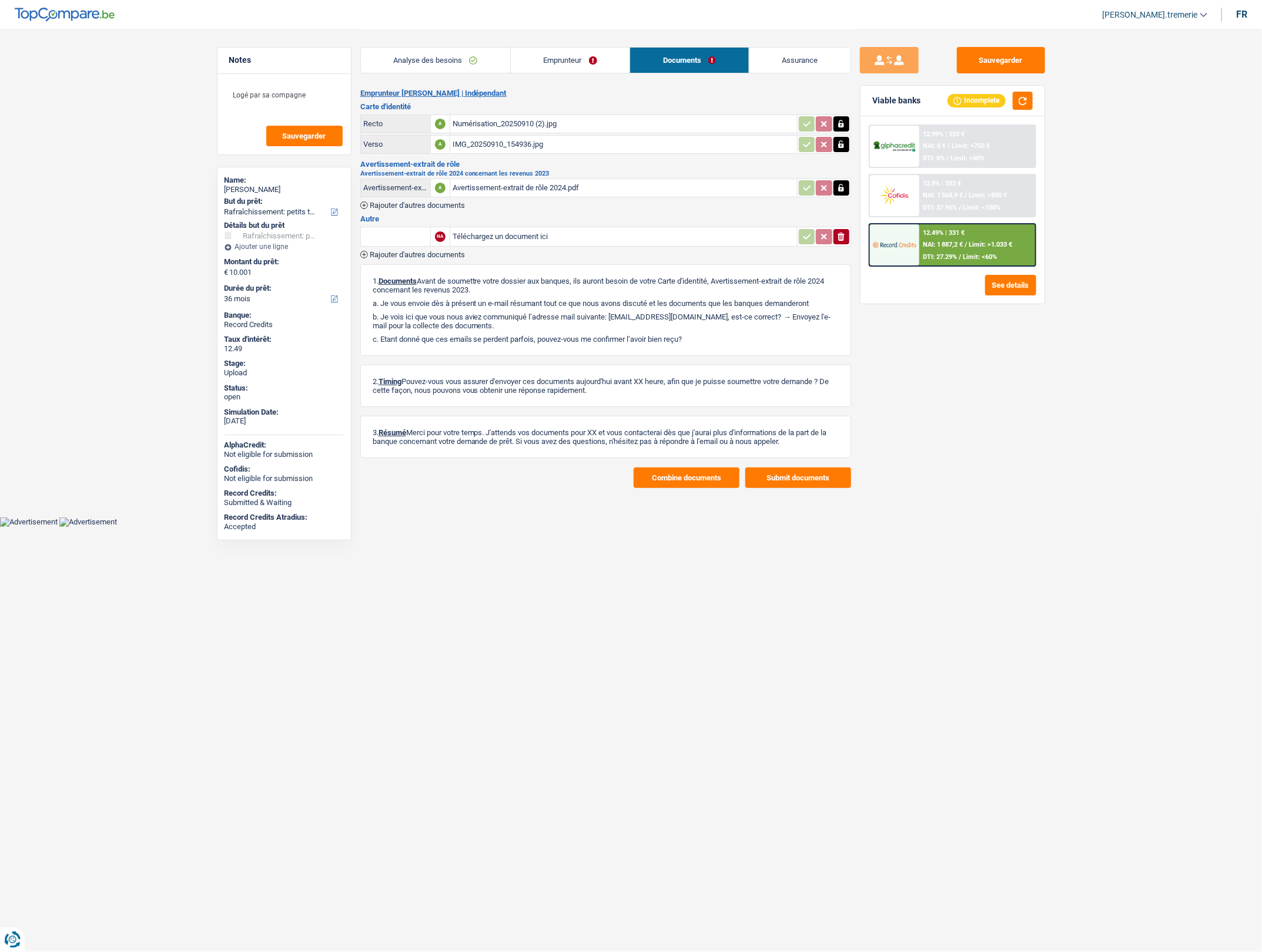
click at [509, 239] on input "Téléchargez un document ici" at bounding box center [623, 237] width 342 height 18
type input "C:\fakepath\IMG_20250919_132812.jpg"
click at [402, 234] on input "text" at bounding box center [395, 237] width 65 height 18
click at [404, 260] on li "Carte bancaire" at bounding box center [427, 259] width 120 height 14
type input "Carte bancaire"
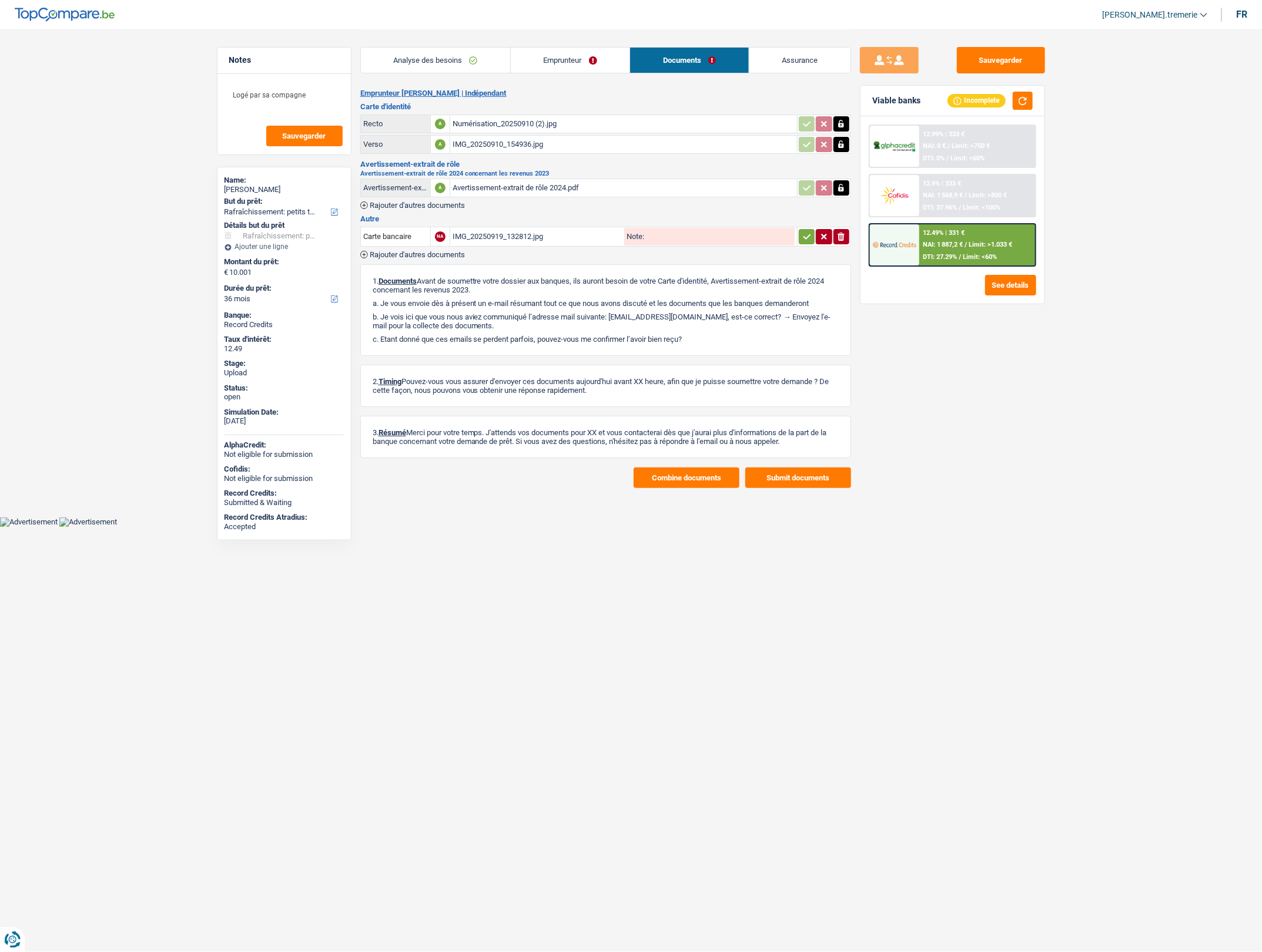
click at [802, 238] on icon "button" at bounding box center [806, 237] width 9 height 12
click at [977, 62] on button "Sauvegarder" at bounding box center [1000, 60] width 88 height 26
click at [1014, 56] on button "Sauvegarder" at bounding box center [1000, 60] width 88 height 26
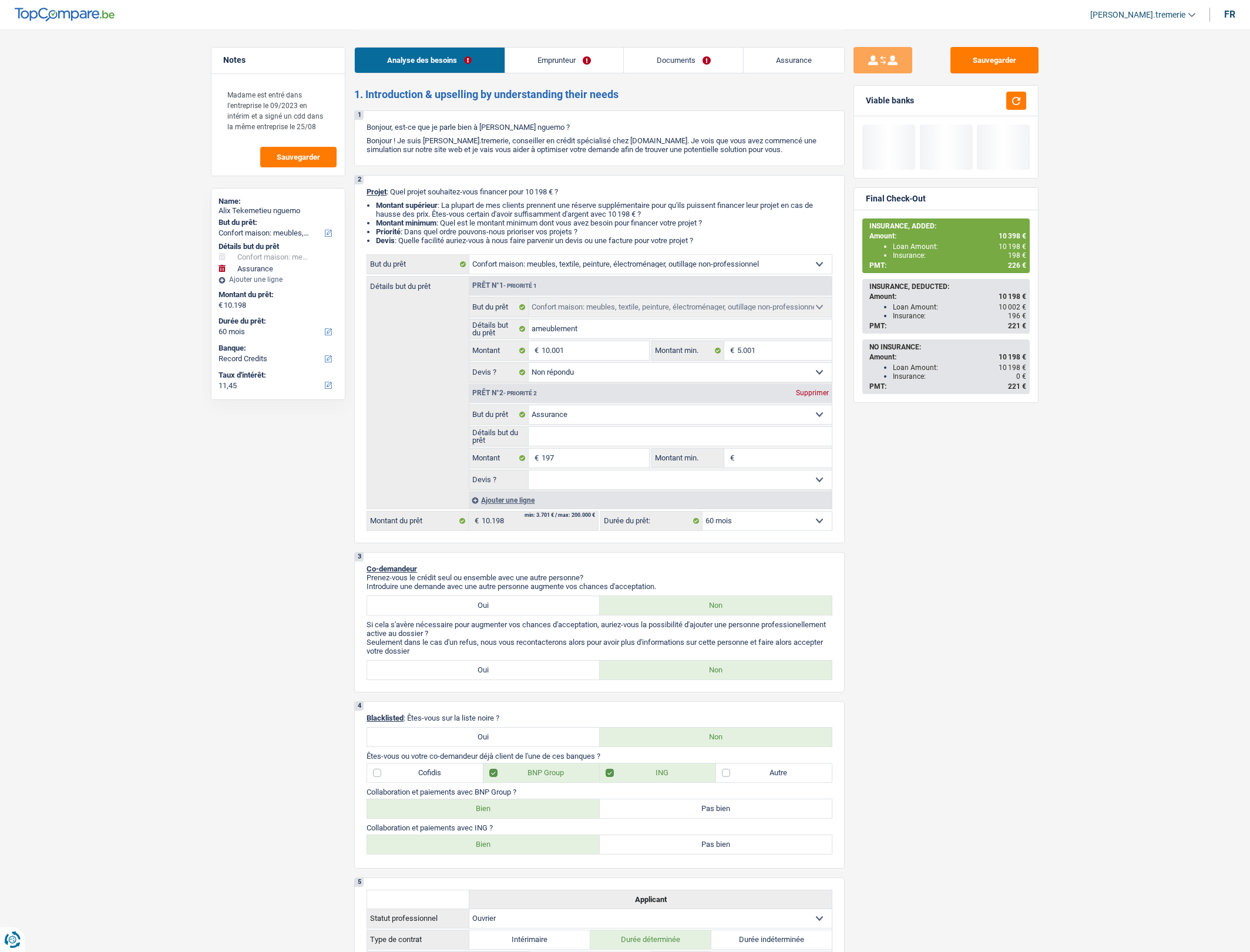
select select "household"
select select "insurance"
select select "60"
click at [703, 56] on link "Documents" at bounding box center [683, 60] width 119 height 25
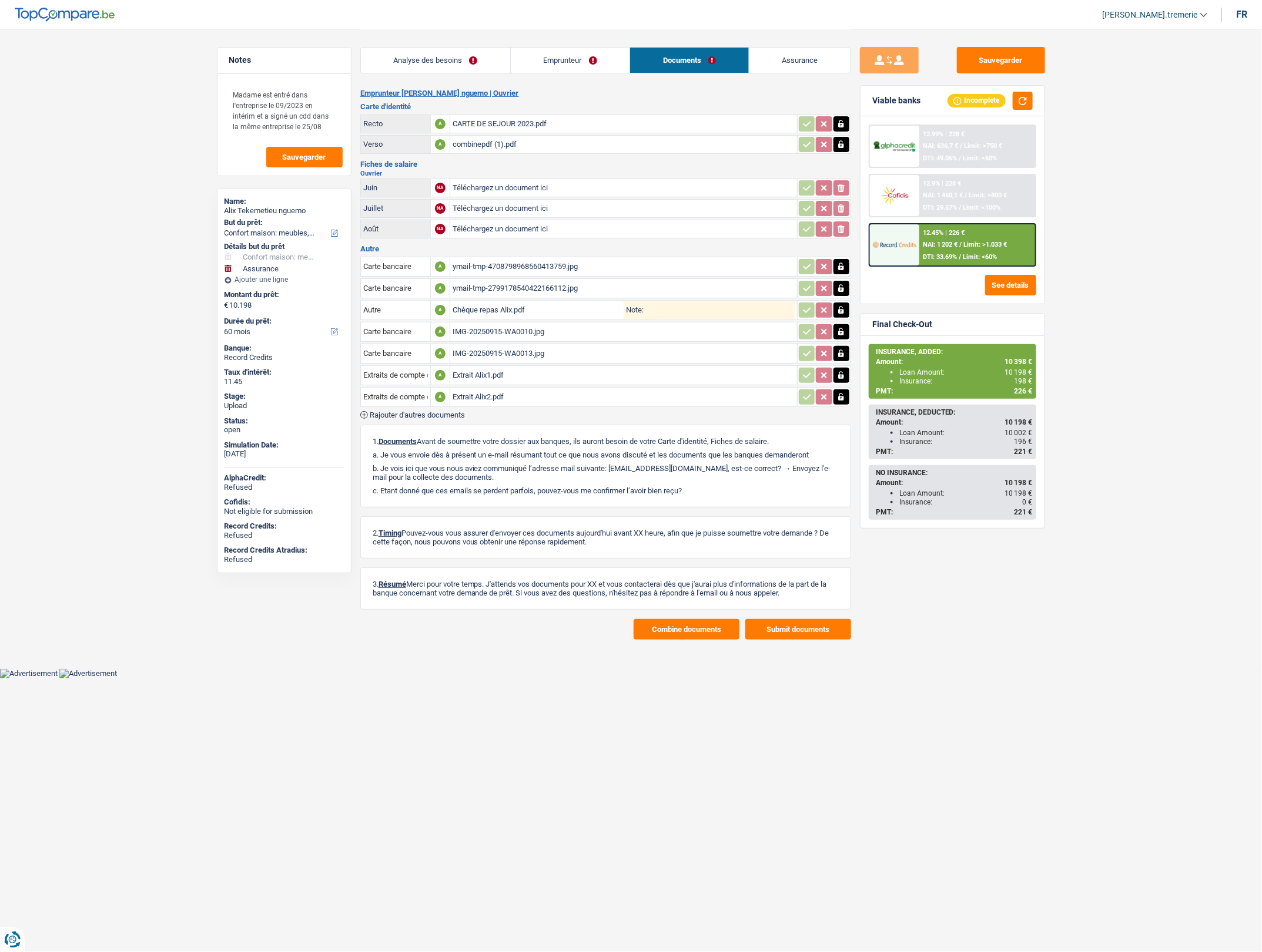
click at [416, 412] on span "Rajouter d'autres documents" at bounding box center [416, 415] width 95 height 8
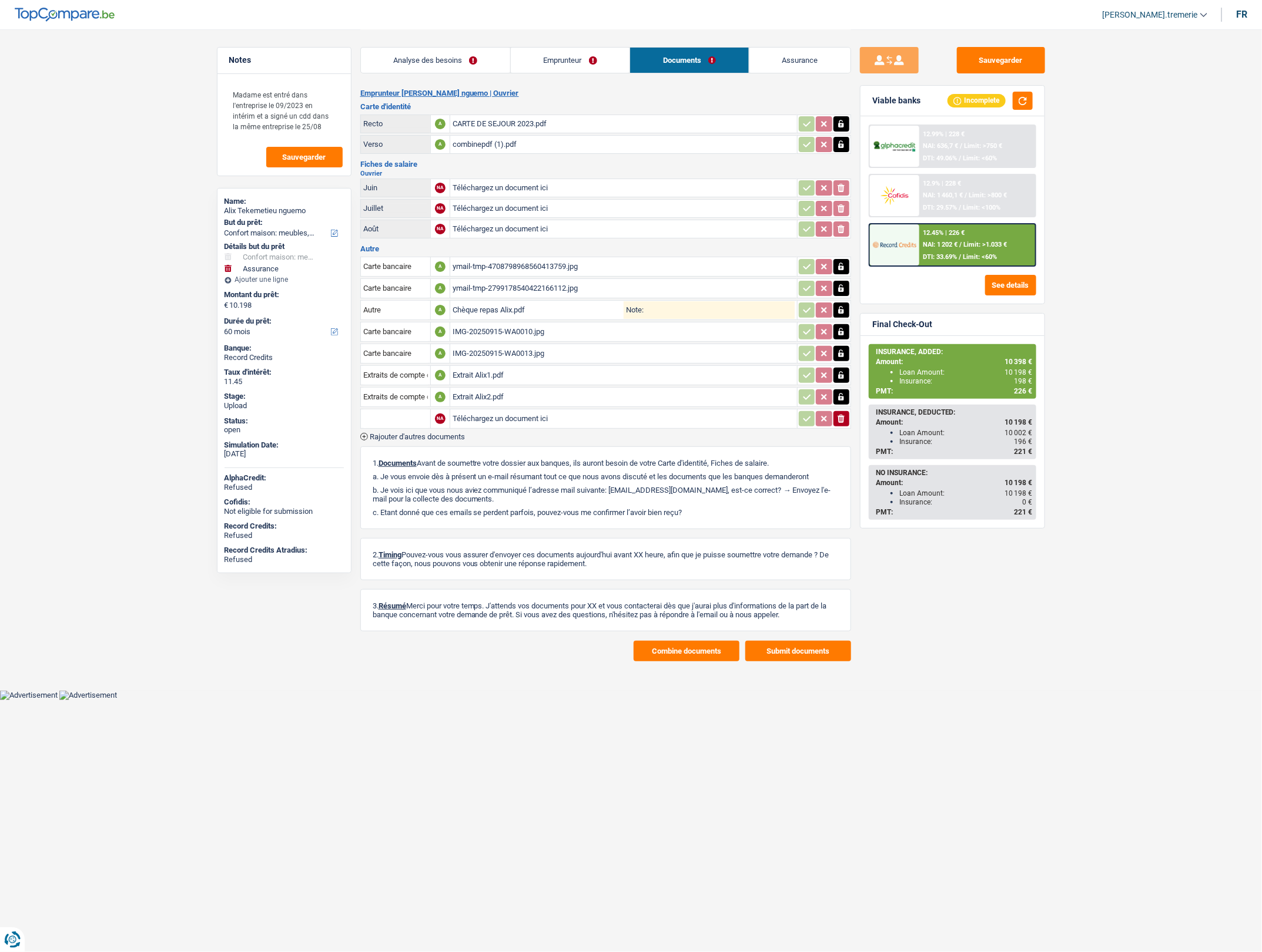
click at [404, 413] on input "text" at bounding box center [395, 419] width 65 height 18
type input "SIMU"
click at [839, 419] on icon "button" at bounding box center [840, 419] width 7 height 8
